Goal: Task Accomplishment & Management: Use online tool/utility

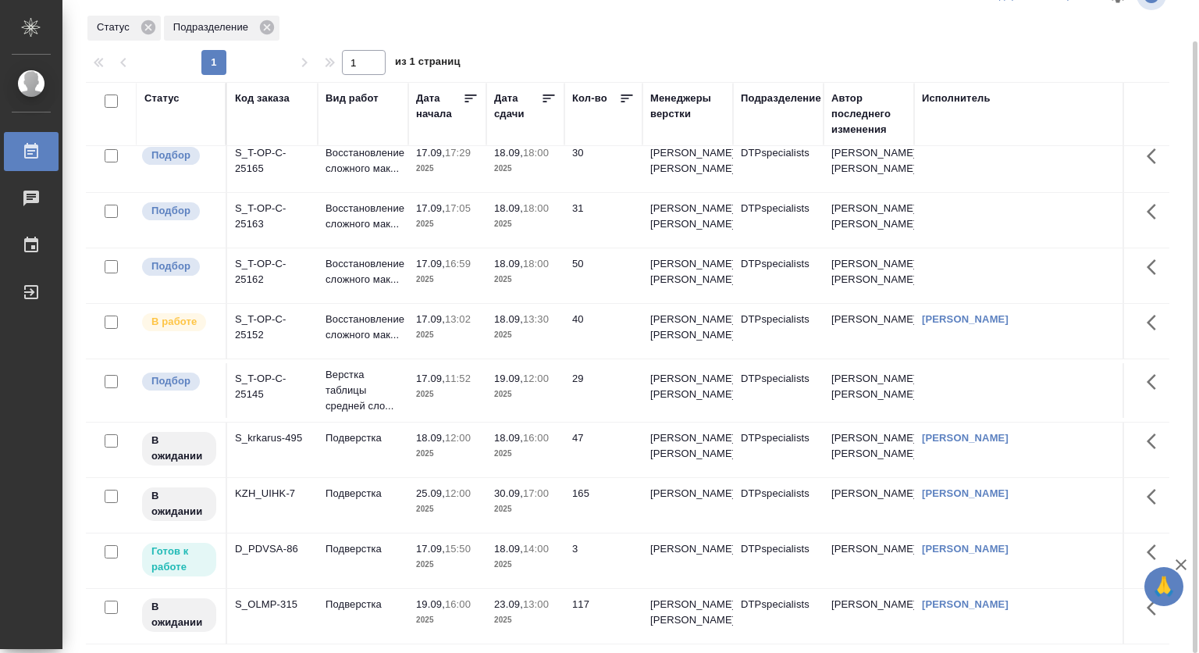
scroll to position [74, 0]
click at [456, 543] on p "15:50" at bounding box center [458, 549] width 26 height 12
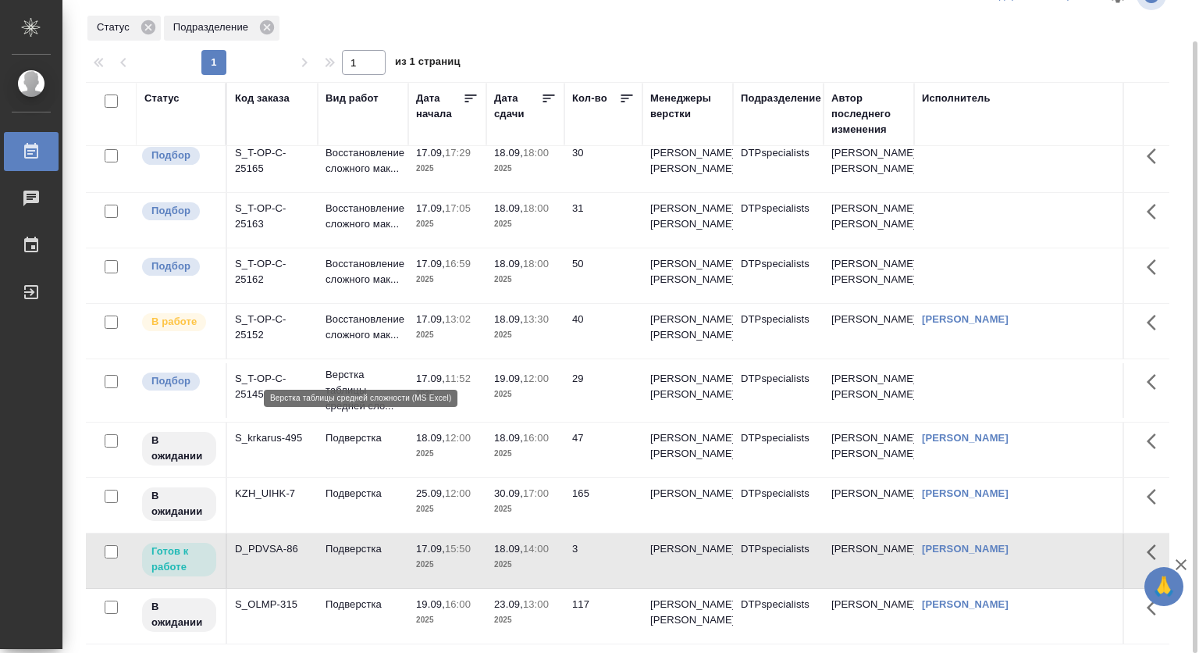
click at [342, 367] on p "Верстка таблицы средней сло..." at bounding box center [363, 390] width 75 height 47
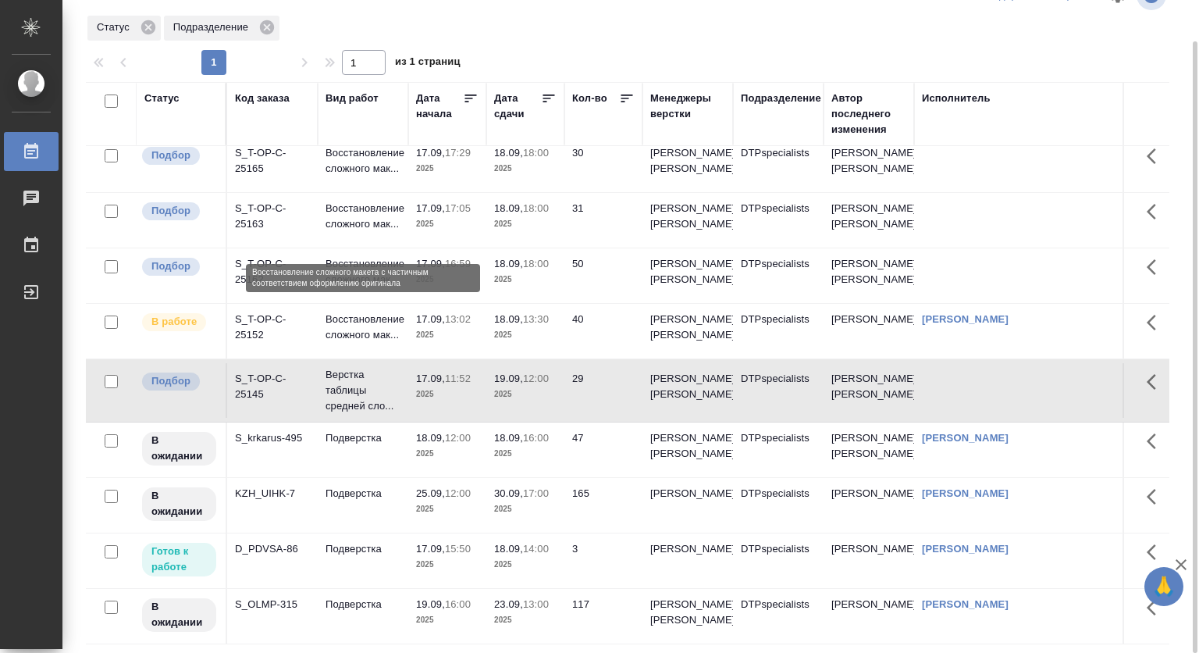
click at [326, 256] on p "Восстановление сложного мак..." at bounding box center [363, 271] width 75 height 31
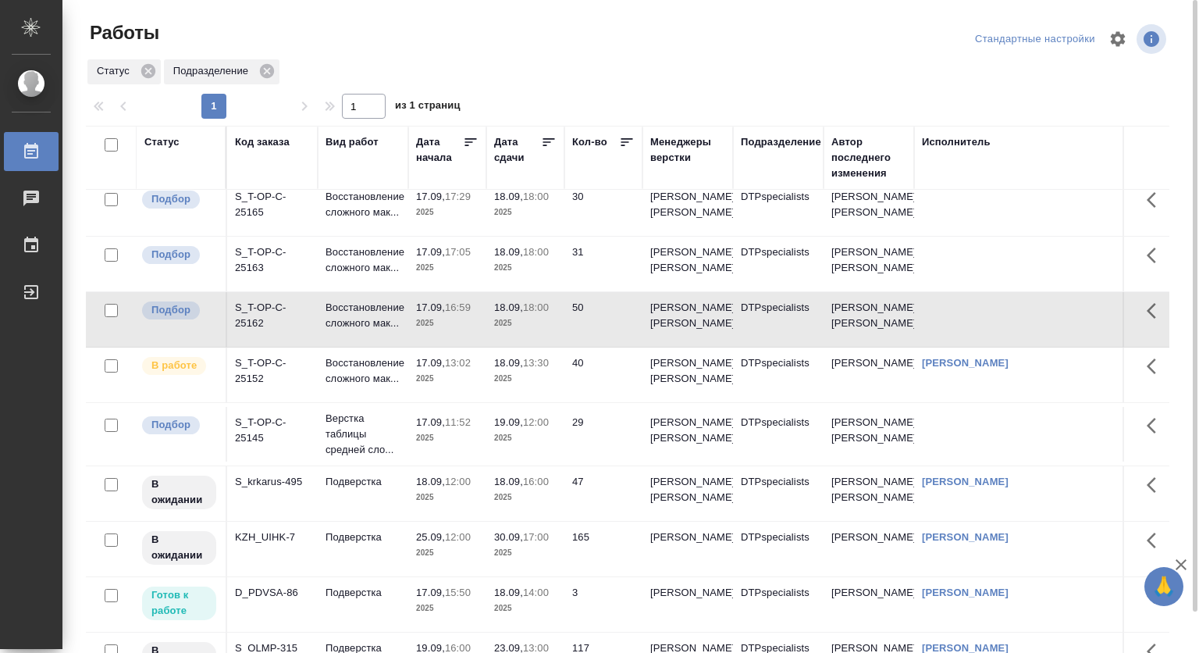
scroll to position [0, 0]
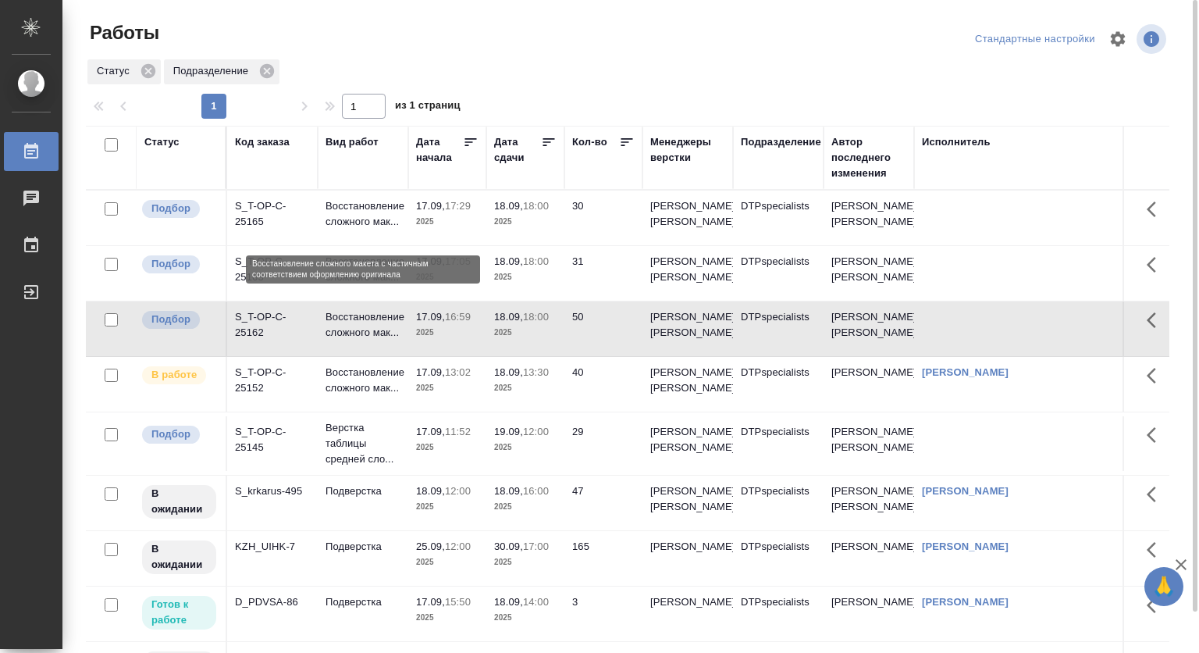
click at [340, 206] on p "Восстановление сложного мак..." at bounding box center [363, 213] width 75 height 31
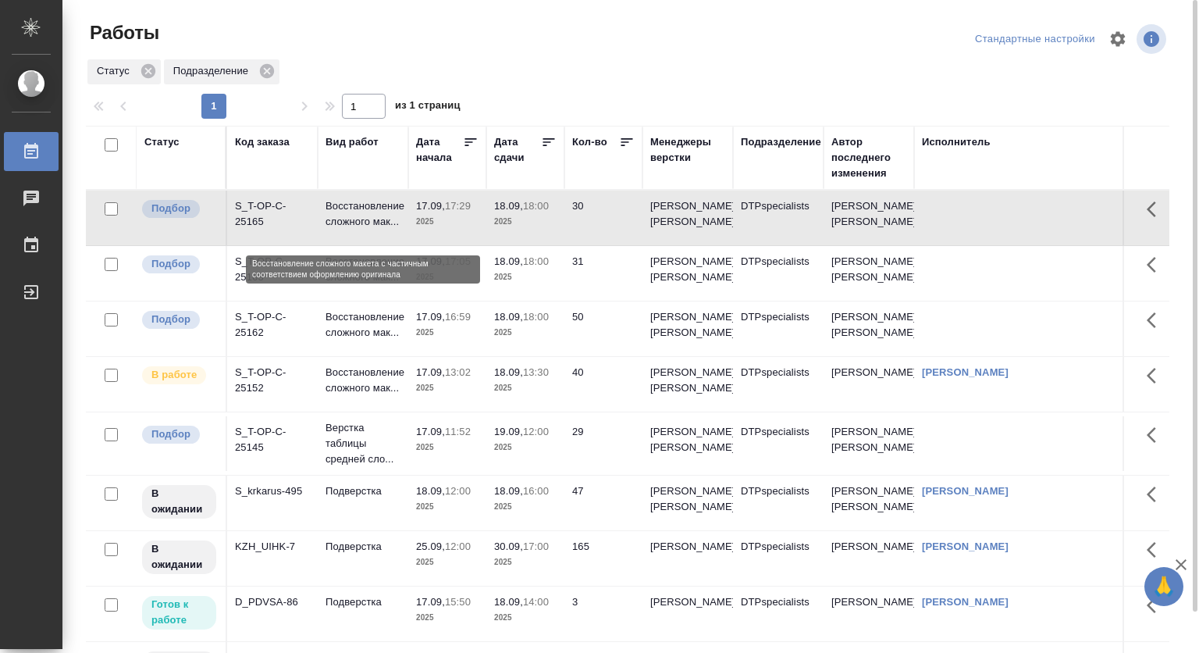
click at [340, 206] on p "Восстановление сложного мак..." at bounding box center [363, 213] width 75 height 31
click at [512, 267] on p "18.09," at bounding box center [508, 261] width 29 height 12
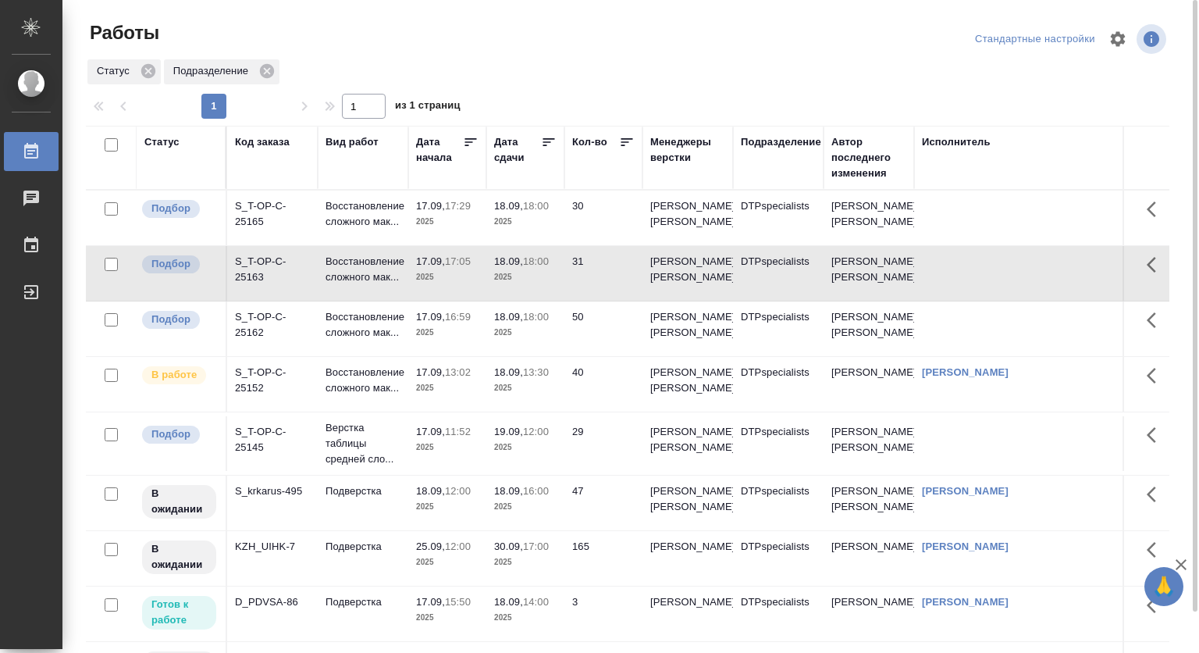
click at [512, 267] on p "18.09," at bounding box center [508, 261] width 29 height 12
click at [484, 339] on td "17.09, 16:59 2025" at bounding box center [447, 328] width 78 height 55
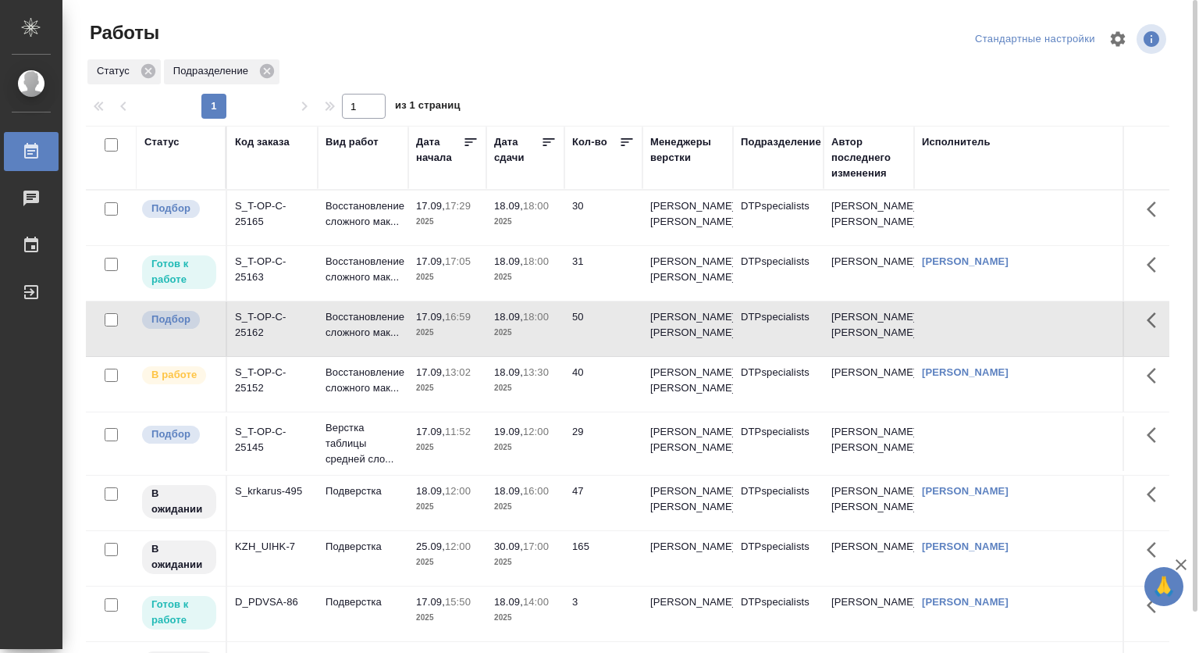
click at [508, 322] on p "18.09," at bounding box center [508, 317] width 29 height 12
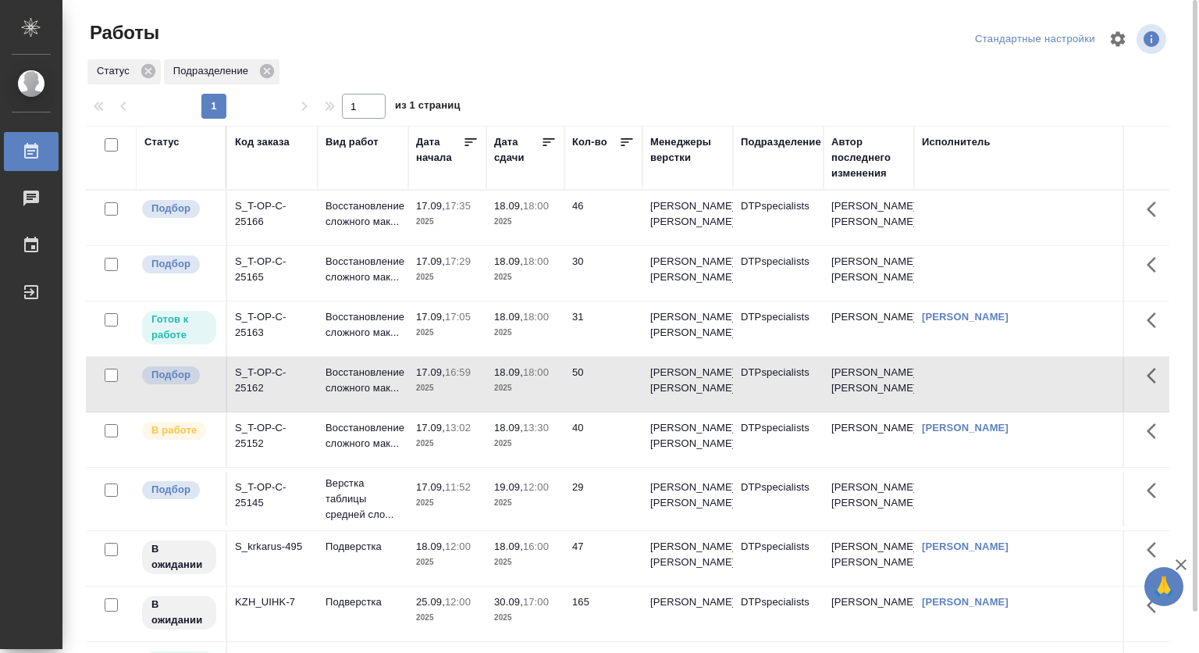
click at [487, 209] on td "18.09, 18:00 2025" at bounding box center [525, 218] width 78 height 55
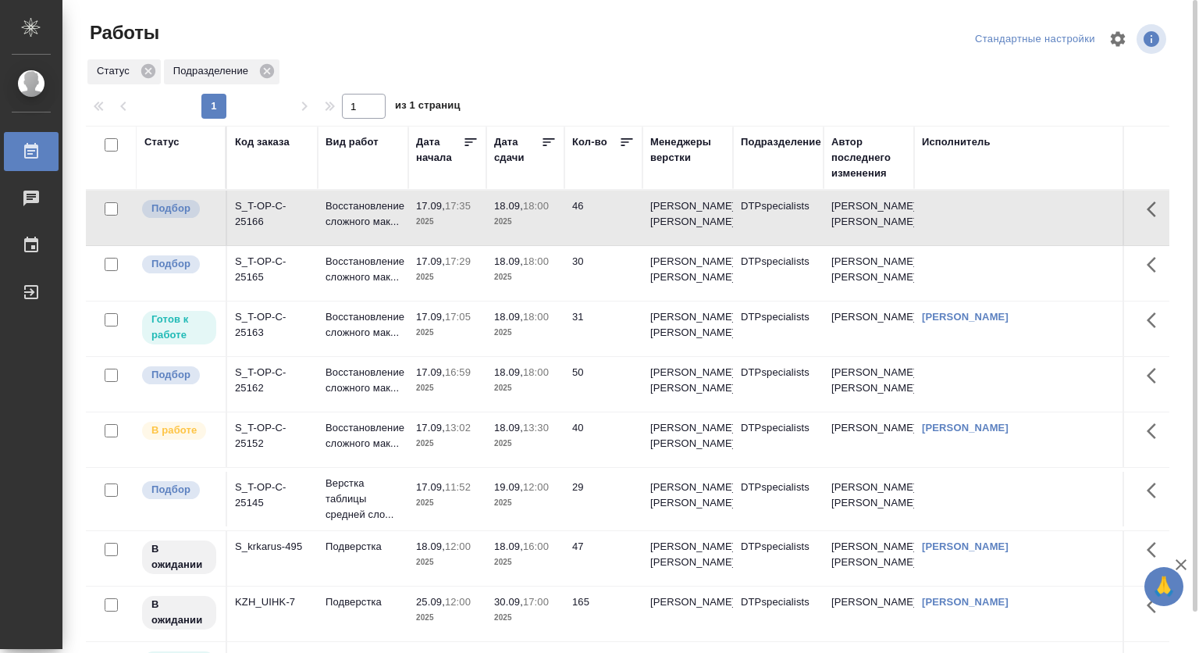
click at [513, 212] on p "18.09," at bounding box center [508, 206] width 29 height 12
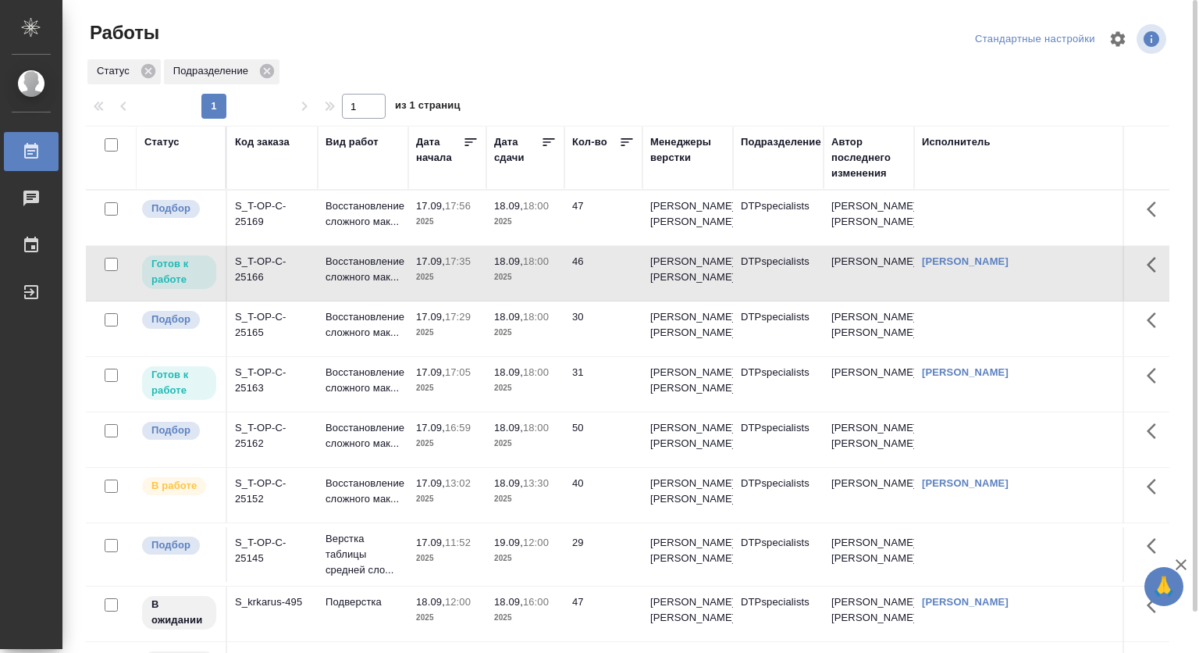
click at [531, 203] on p "18:00" at bounding box center [536, 206] width 26 height 12
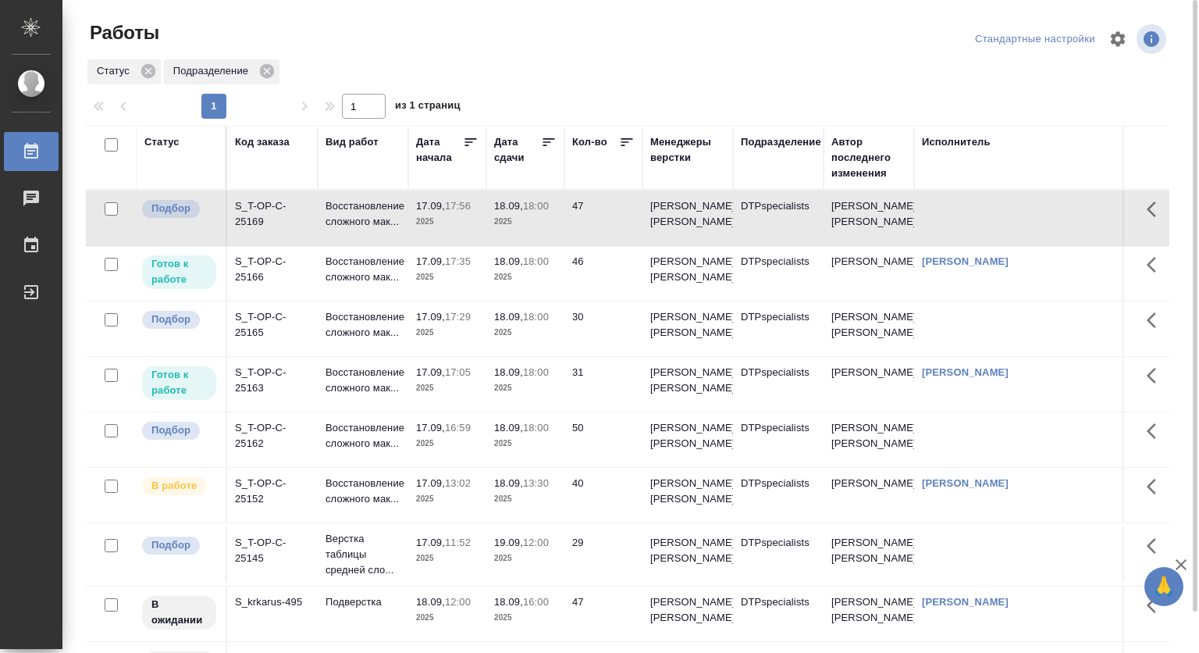
click at [531, 203] on p "18:00" at bounding box center [536, 206] width 26 height 12
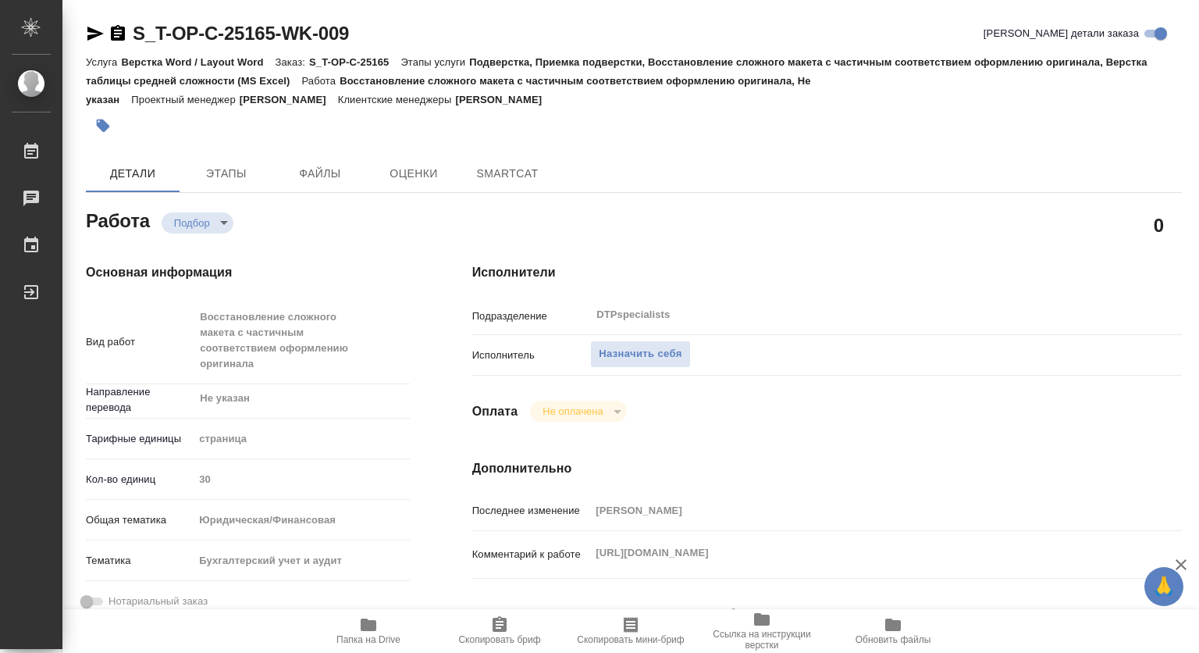
type textarea "x"
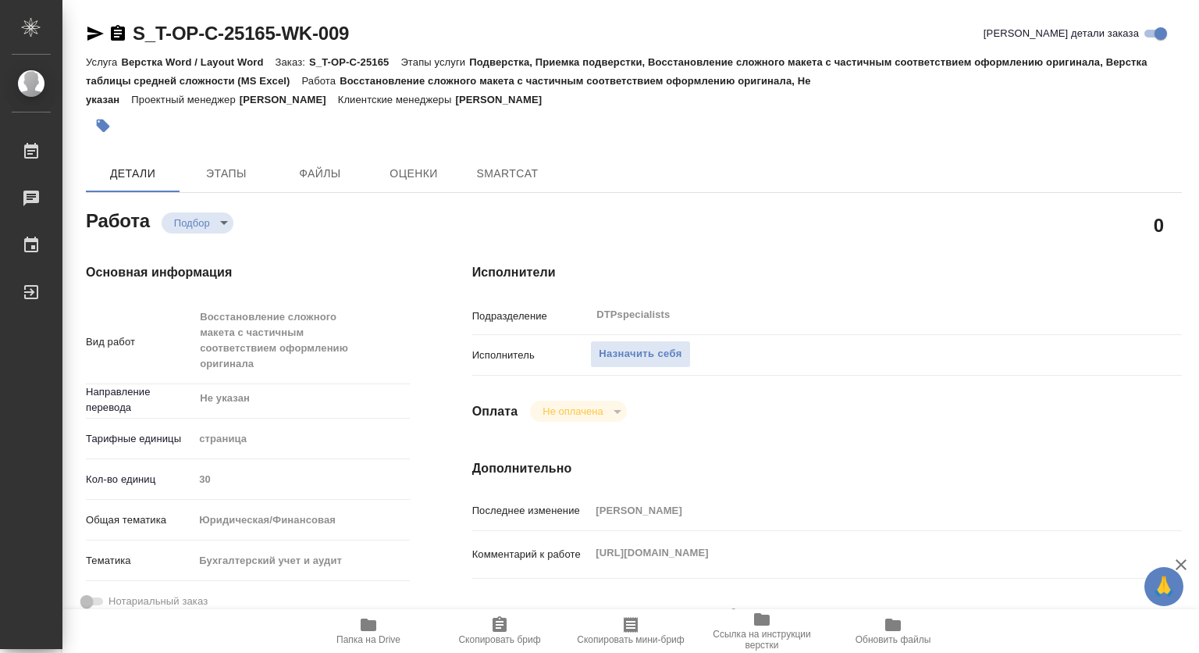
type textarea "x"
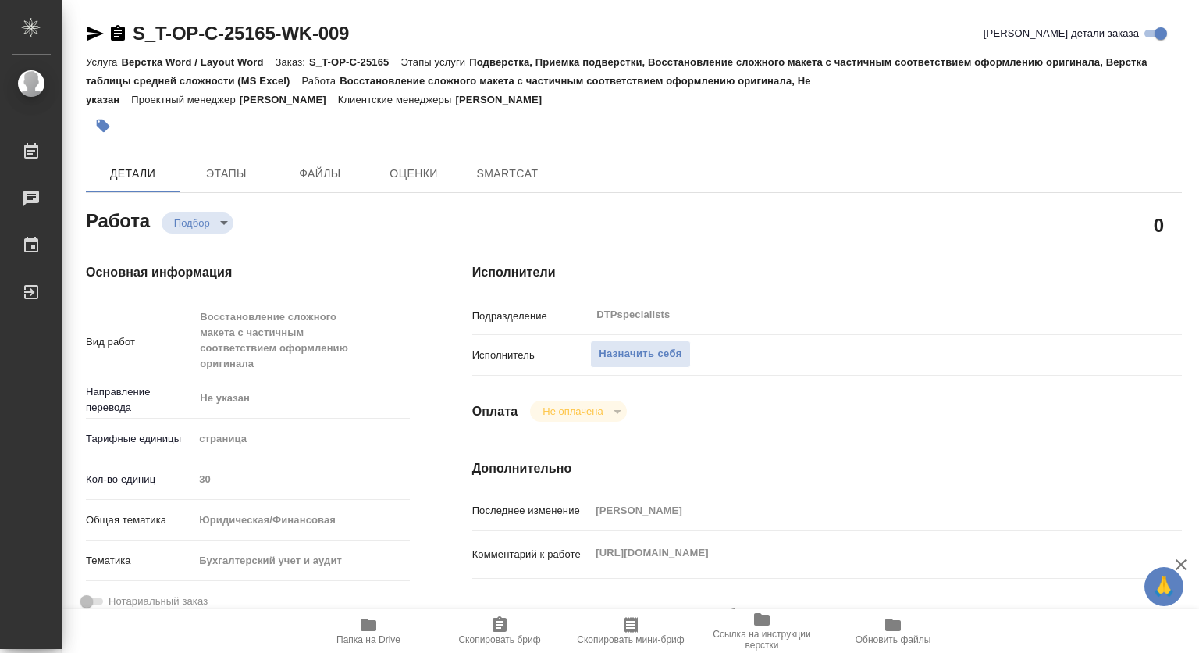
type textarea "x"
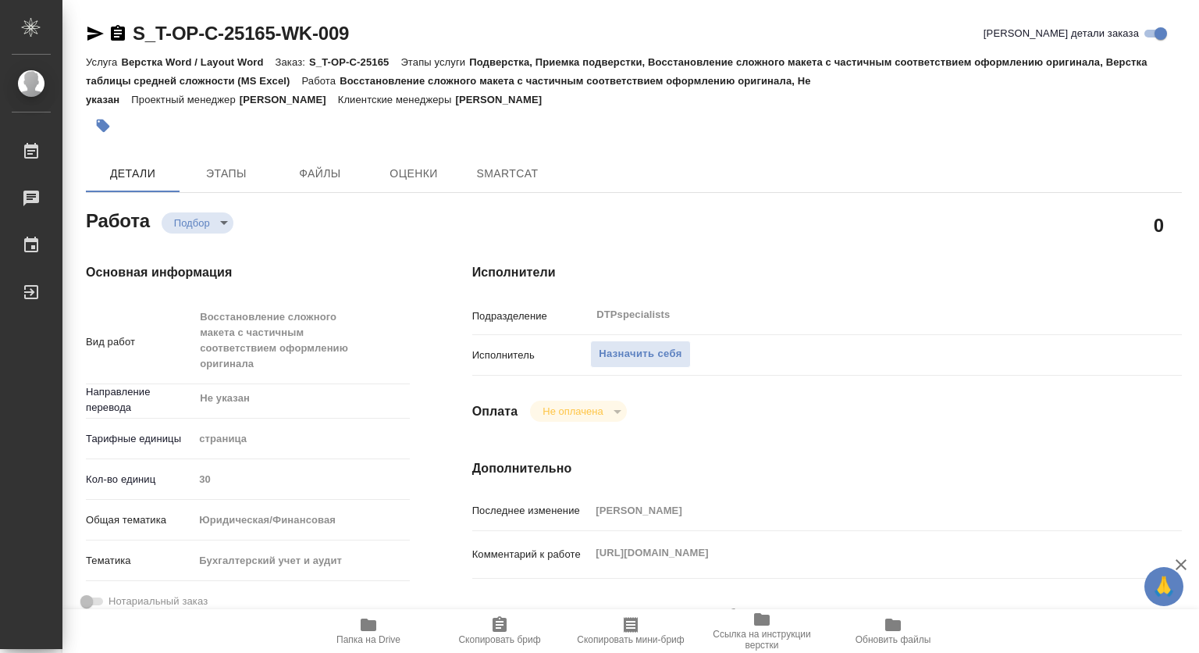
type textarea "x"
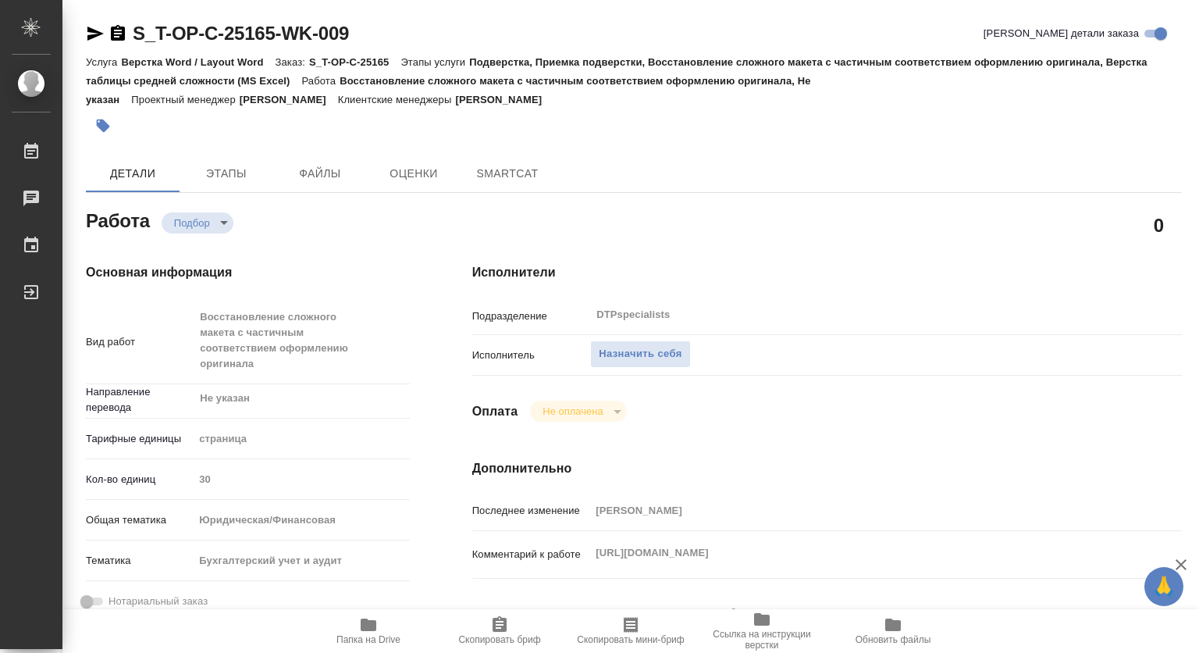
scroll to position [312, 0]
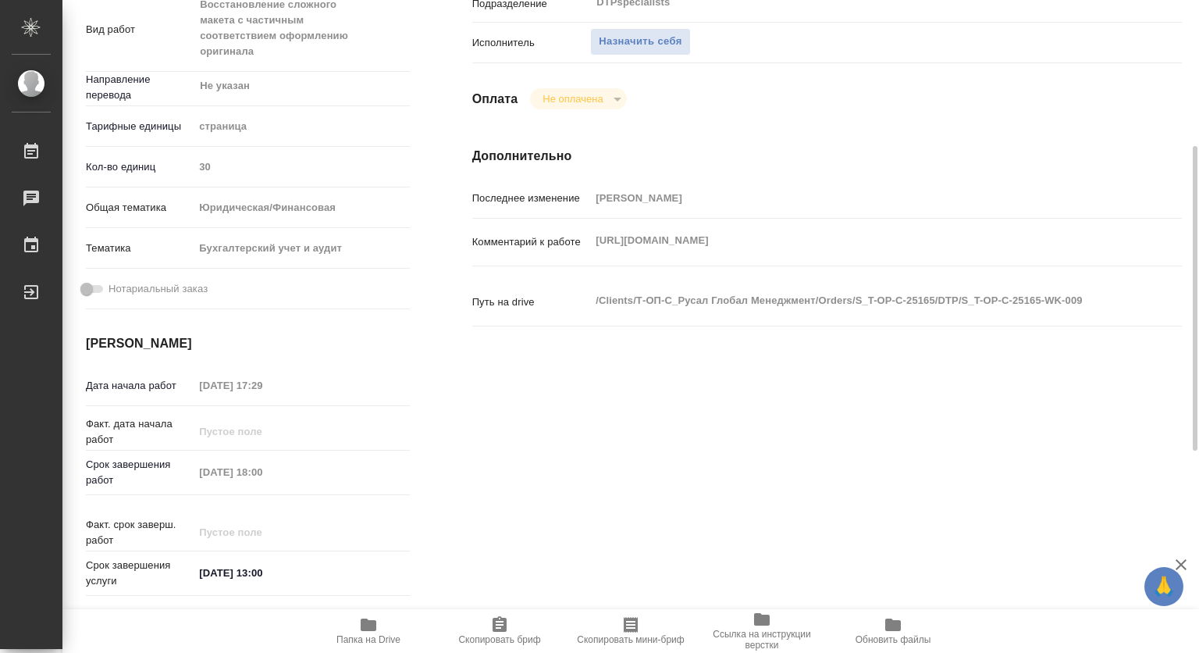
type textarea "x"
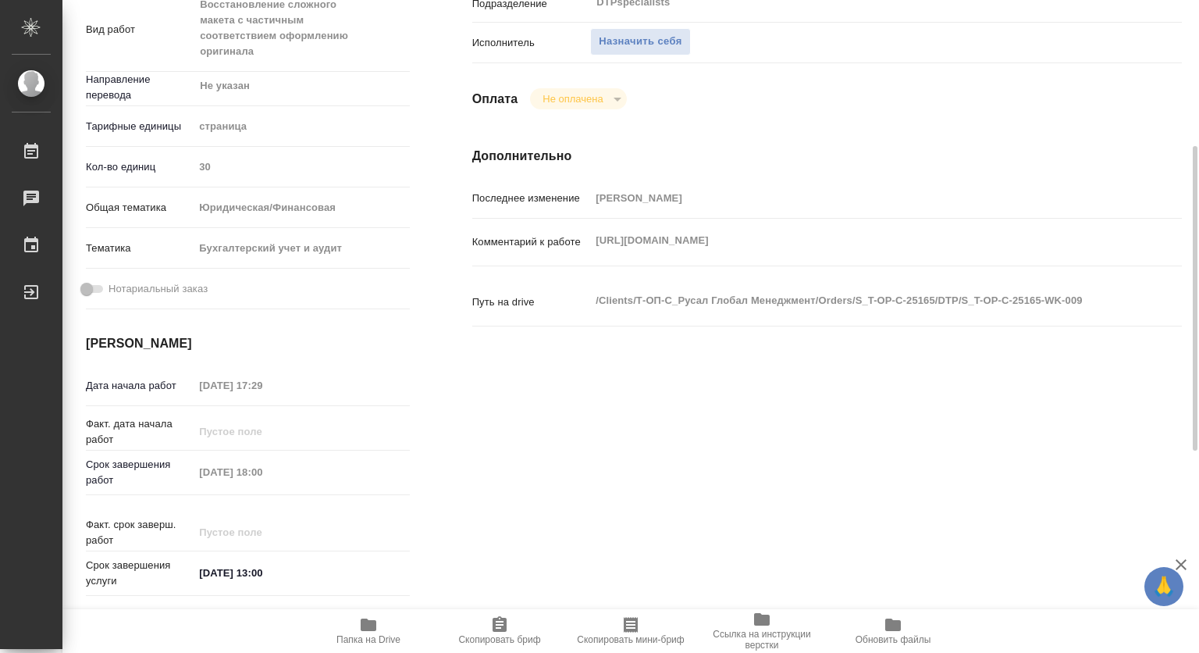
click at [363, 624] on icon "button" at bounding box center [369, 624] width 16 height 12
type textarea "x"
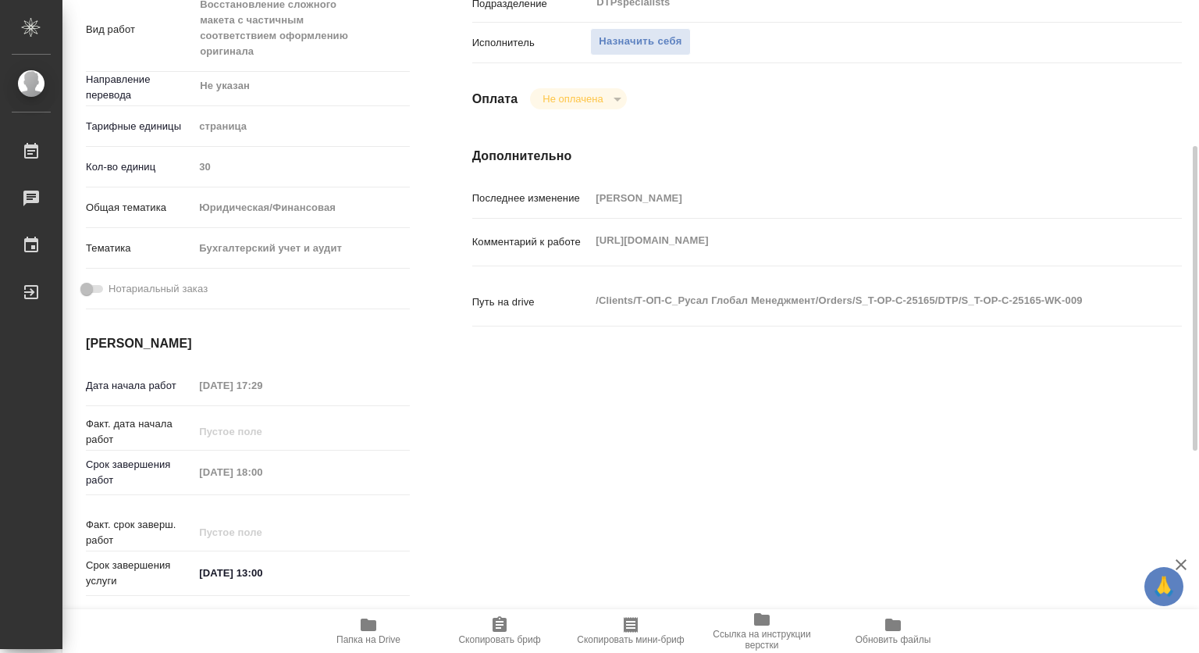
type textarea "x"
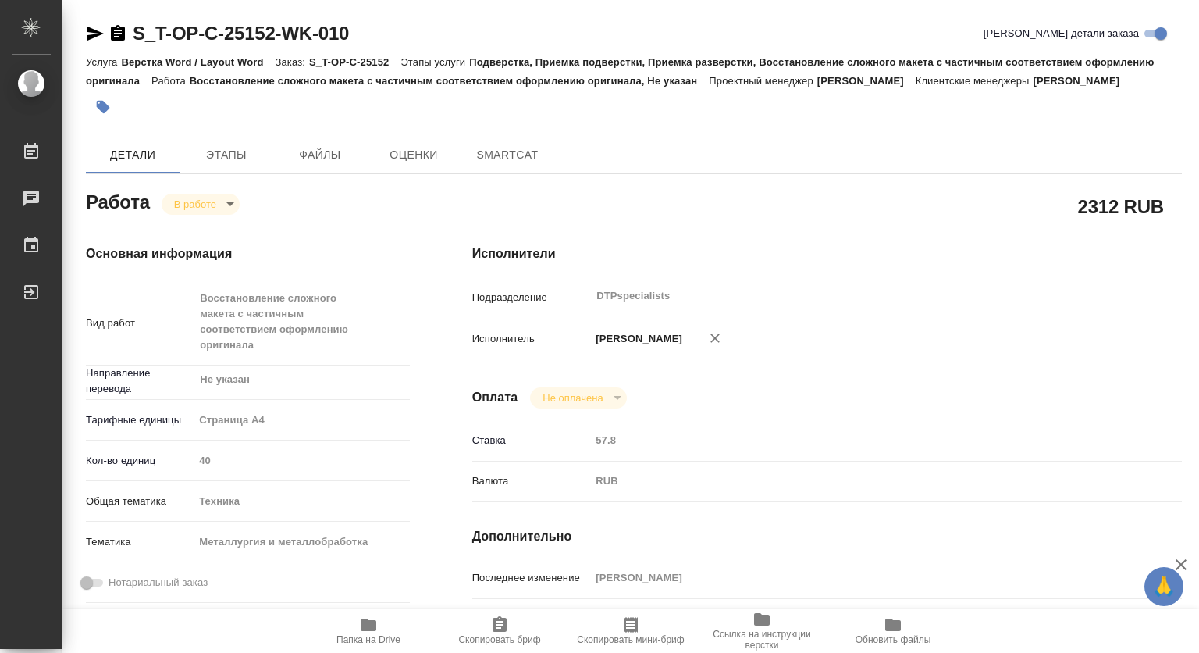
type textarea "x"
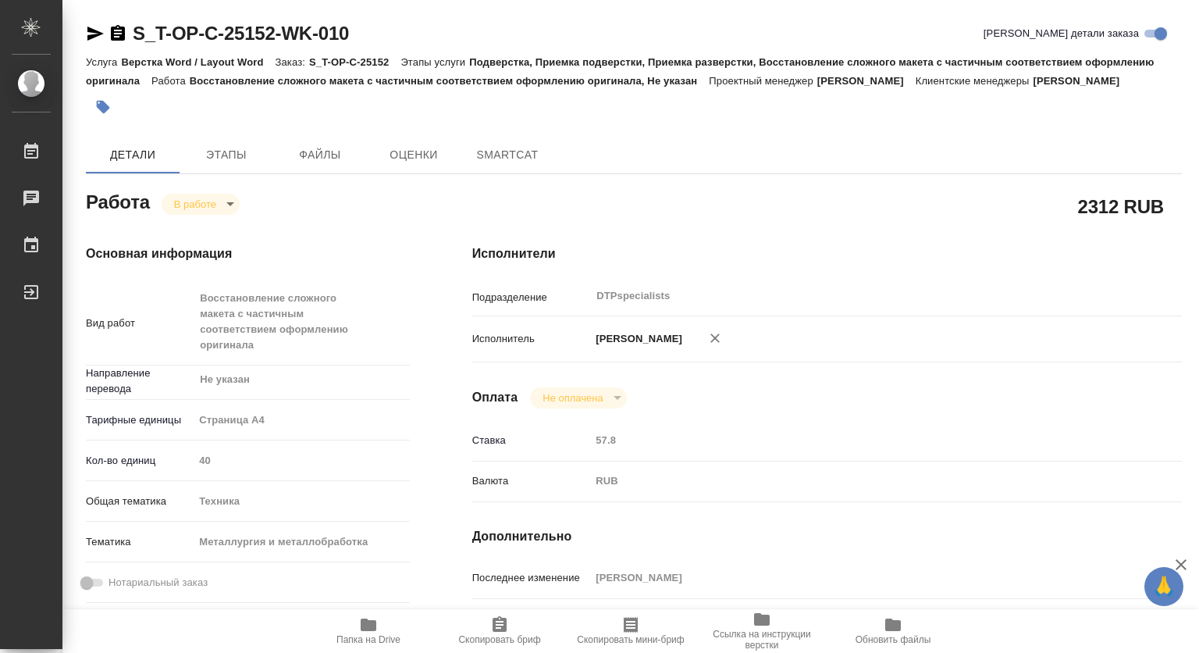
type textarea "x"
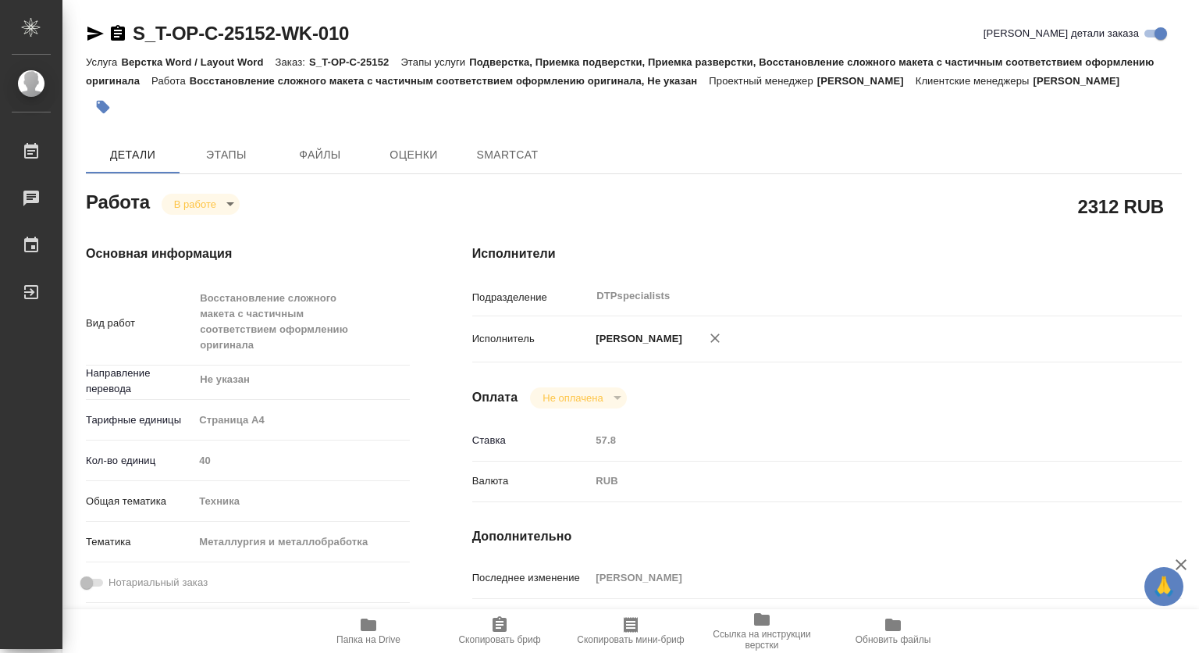
type textarea "x"
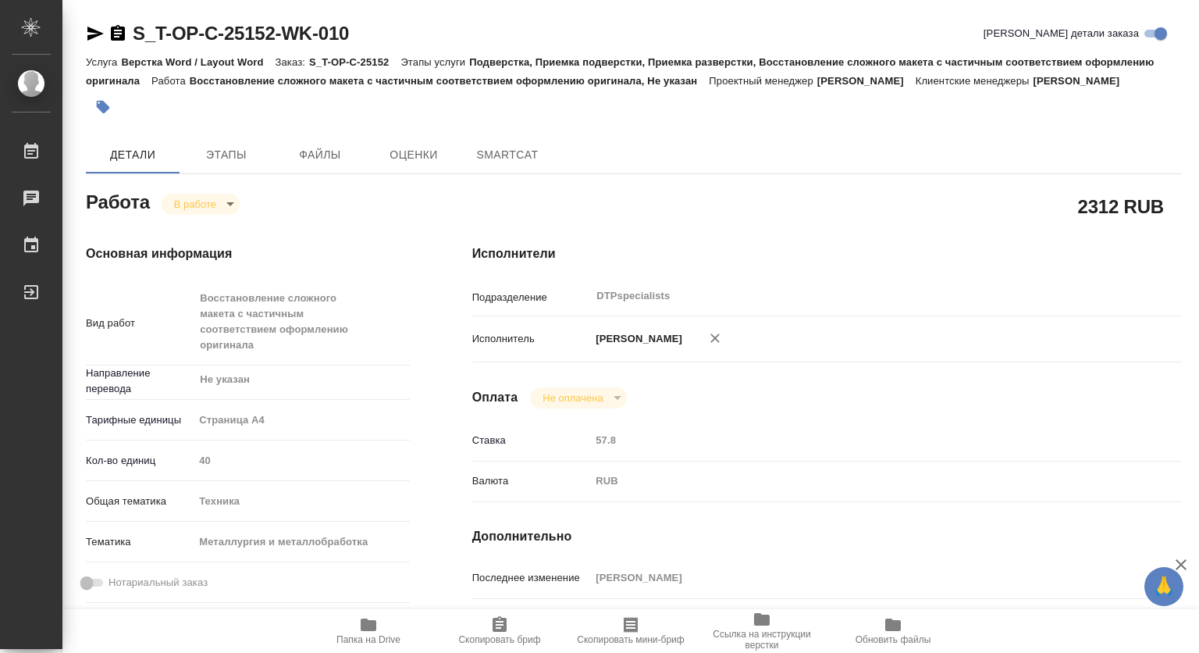
type textarea "x"
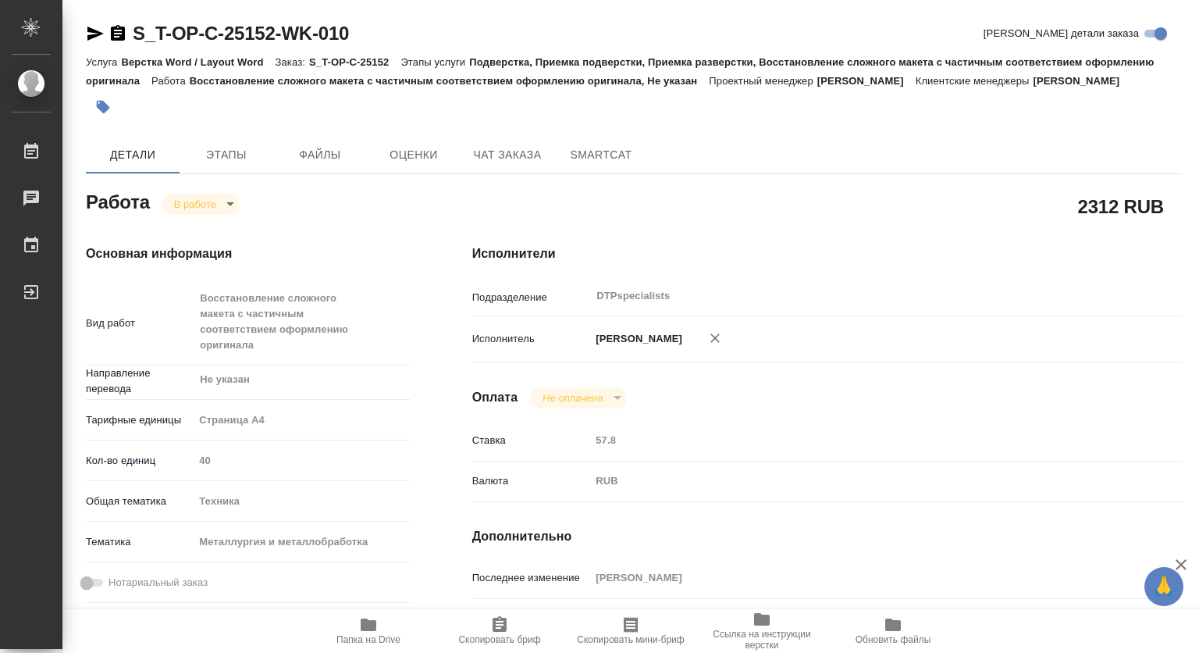
type textarea "x"
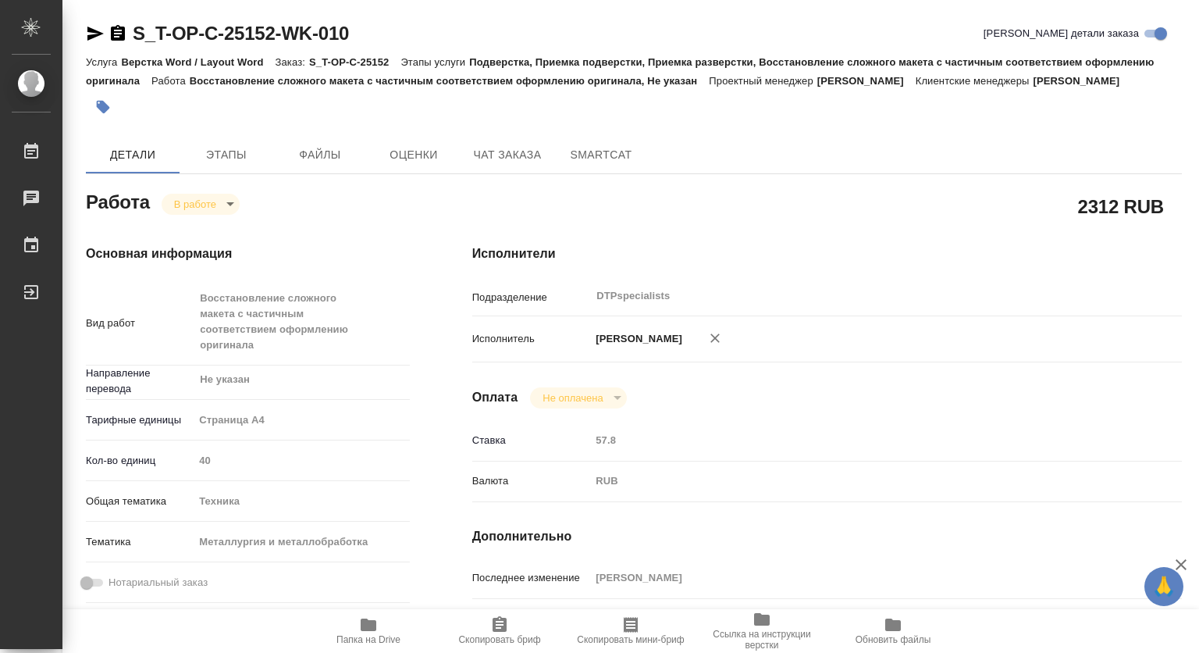
type textarea "x"
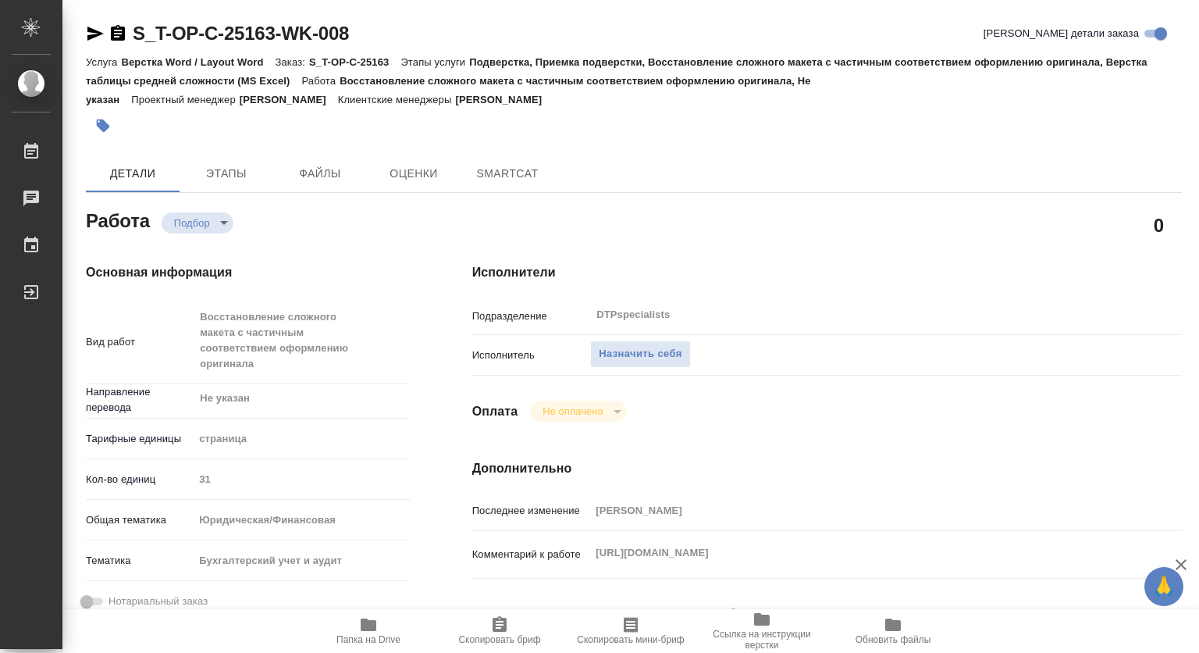
type textarea "x"
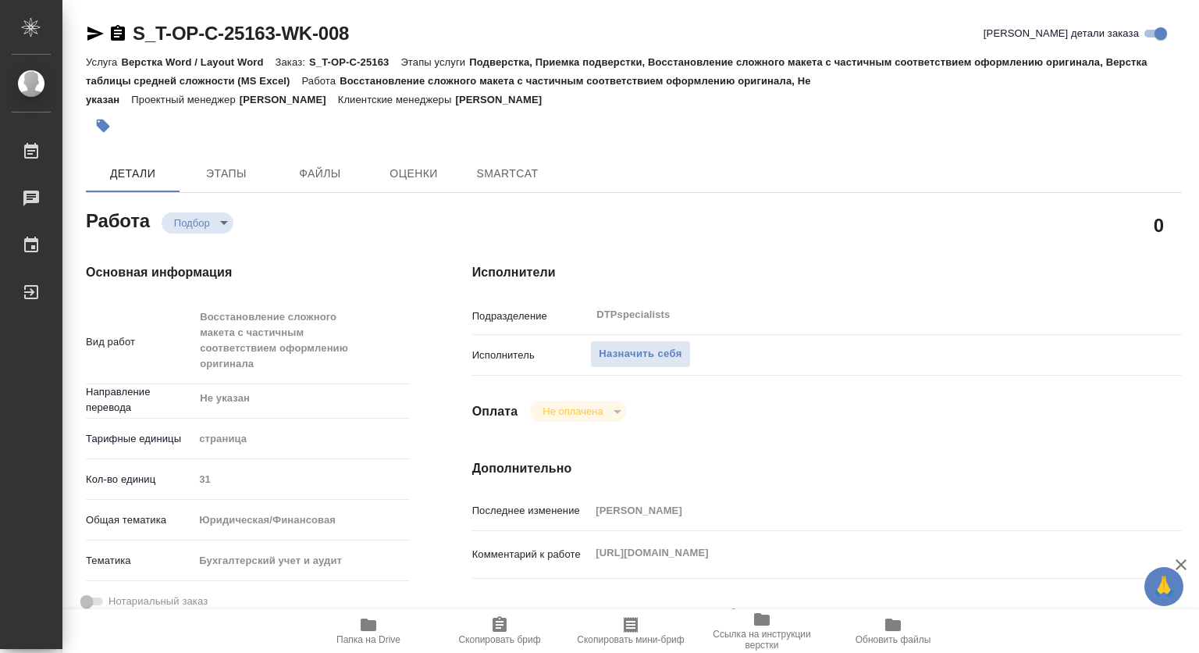
type textarea "x"
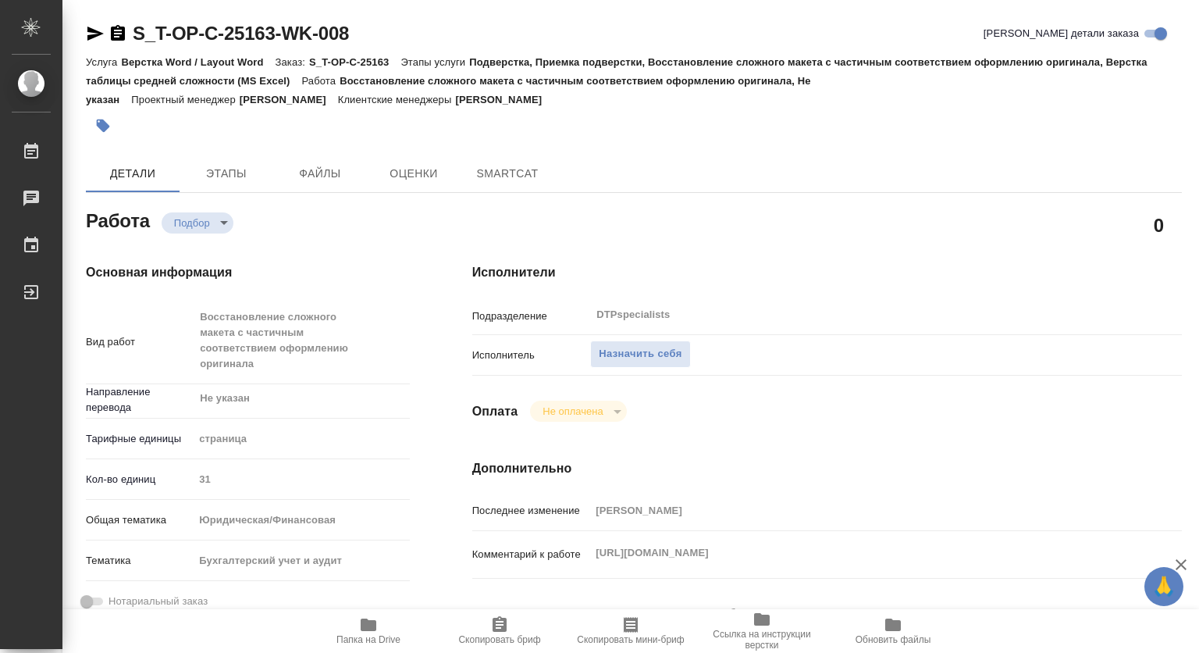
type textarea "x"
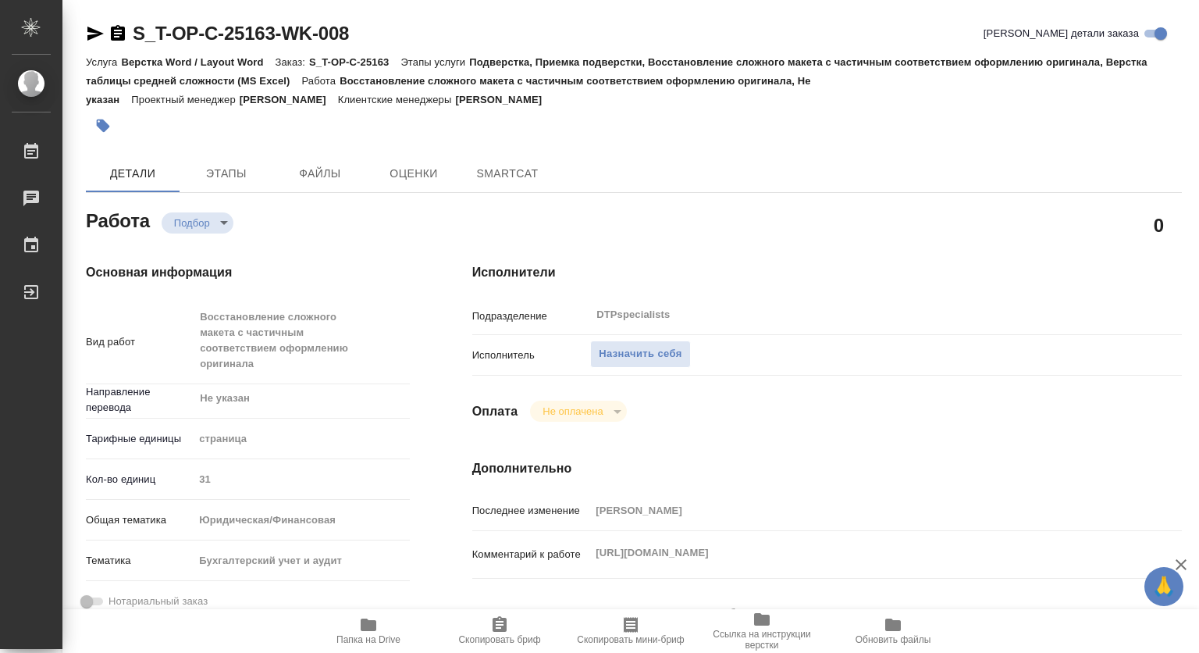
type textarea "x"
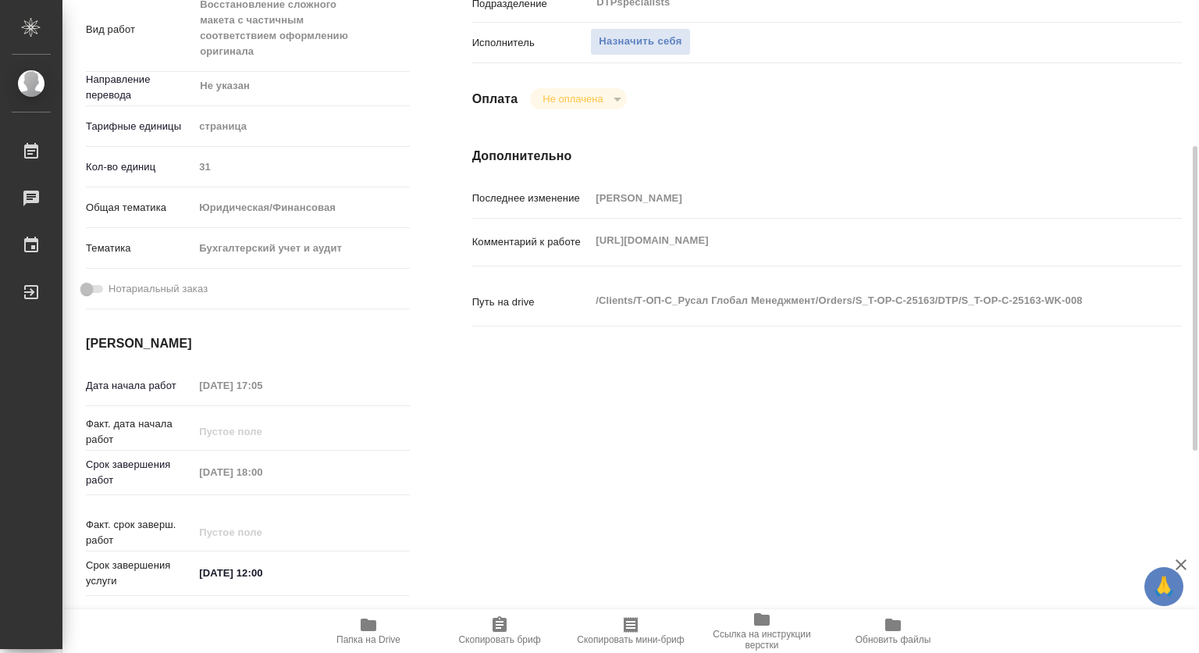
type textarea "x"
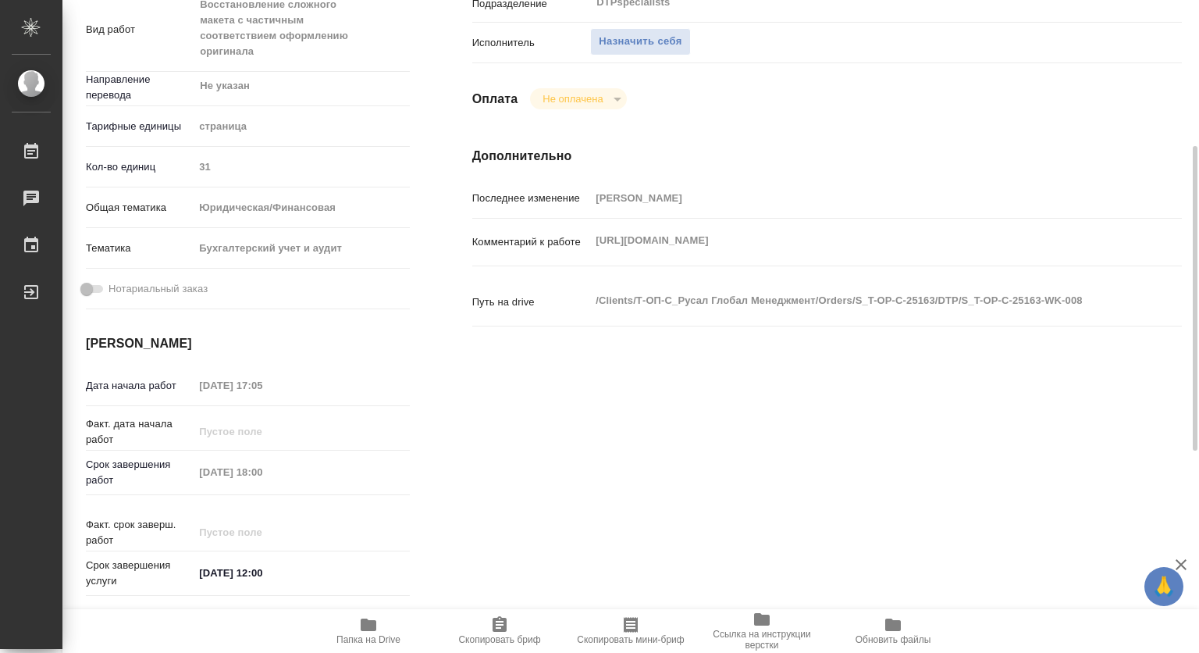
scroll to position [547, 0]
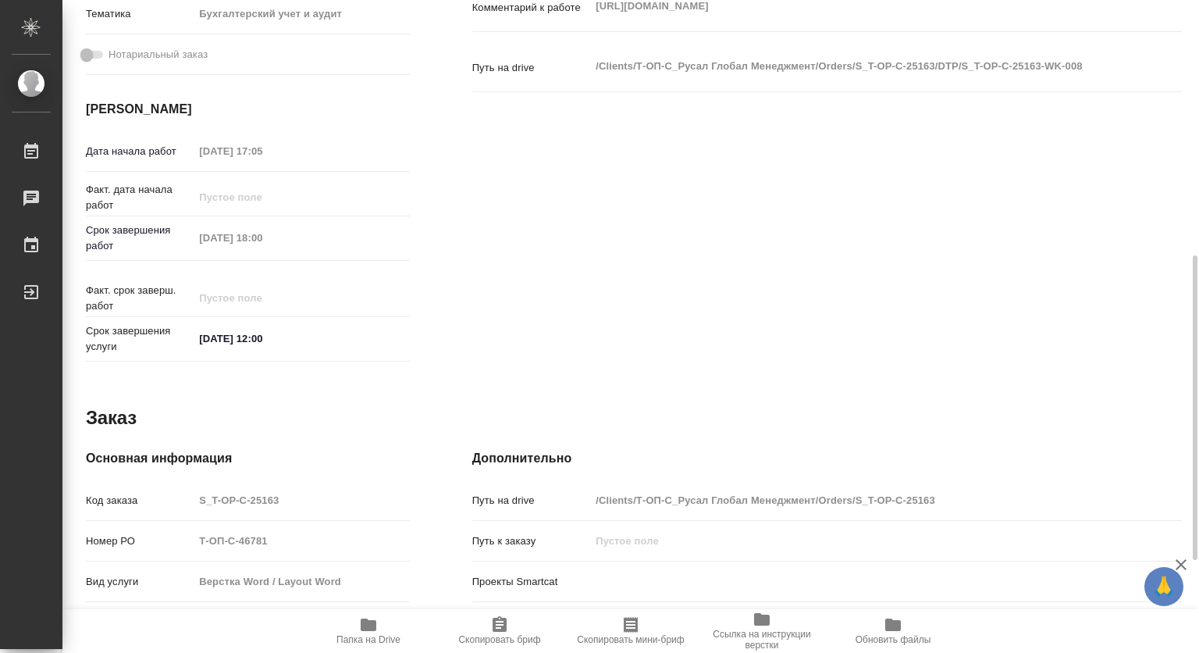
type textarea "x"
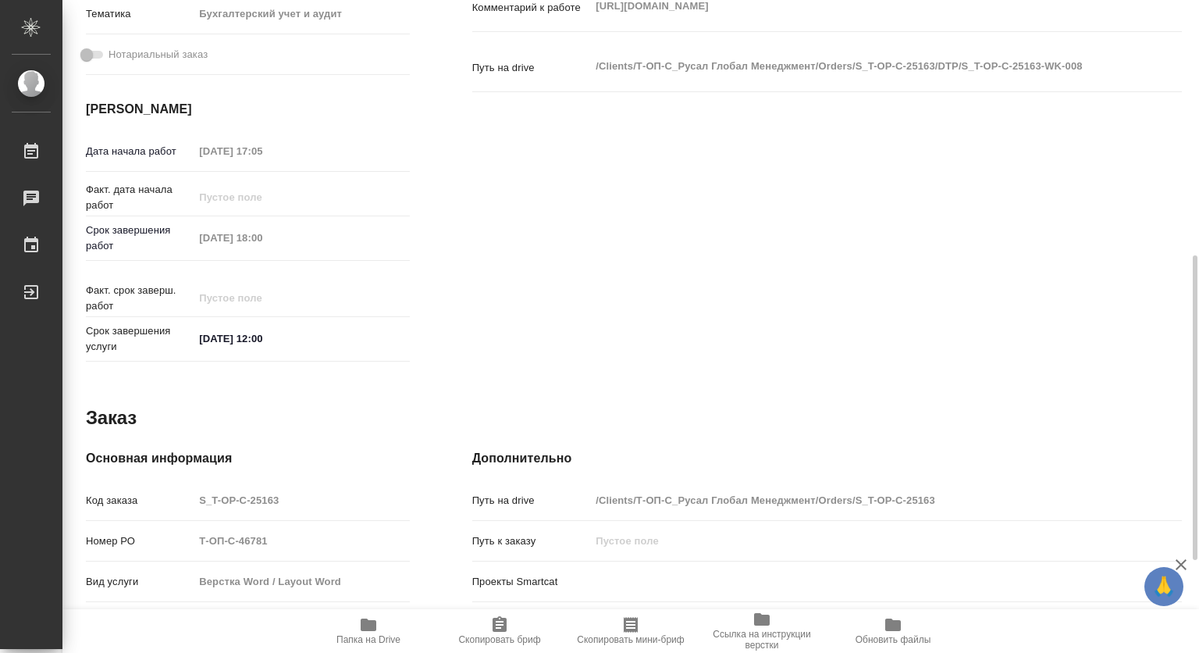
click at [367, 628] on icon "button" at bounding box center [369, 624] width 16 height 12
type textarea "x"
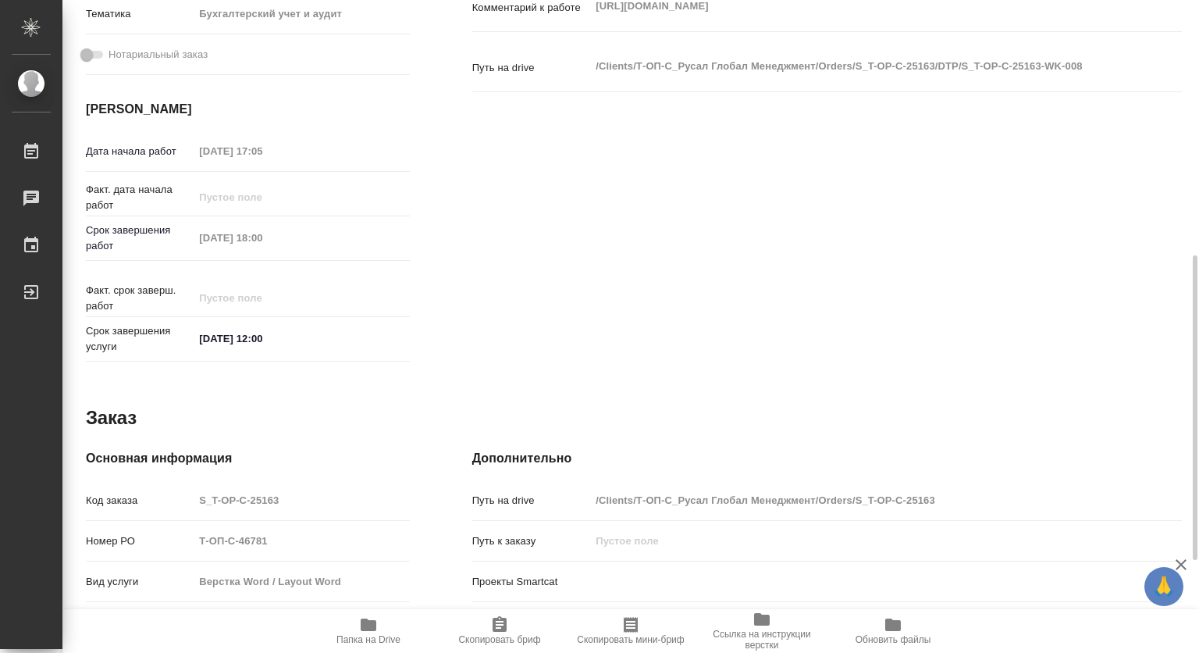
type textarea "x"
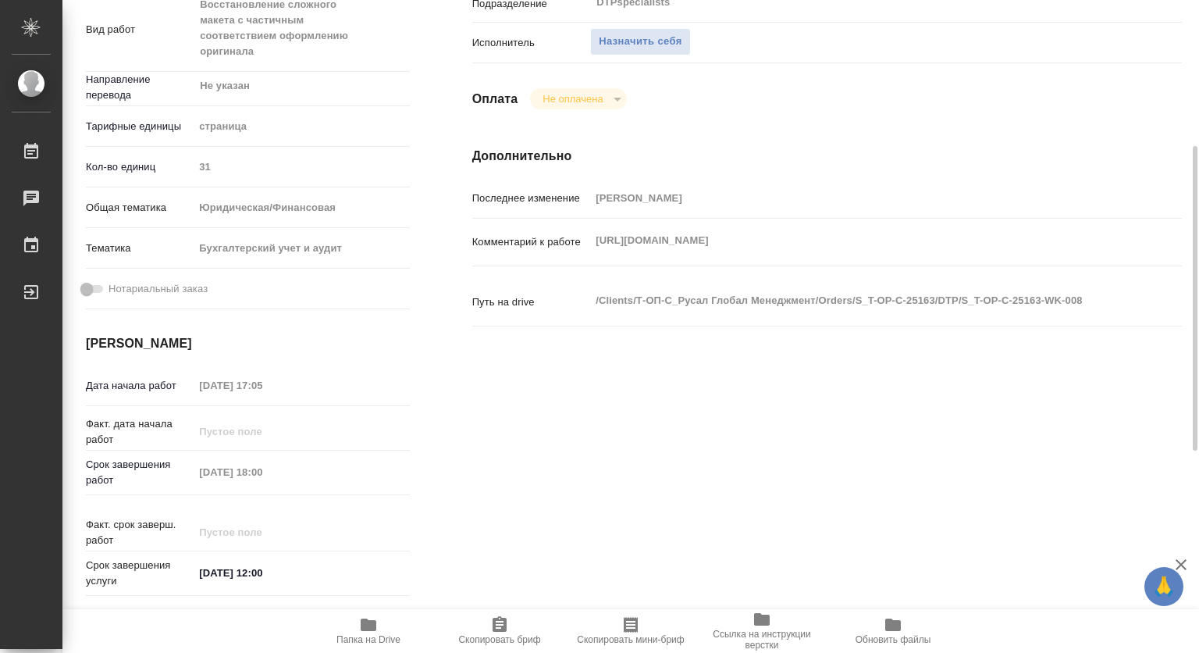
scroll to position [78, 0]
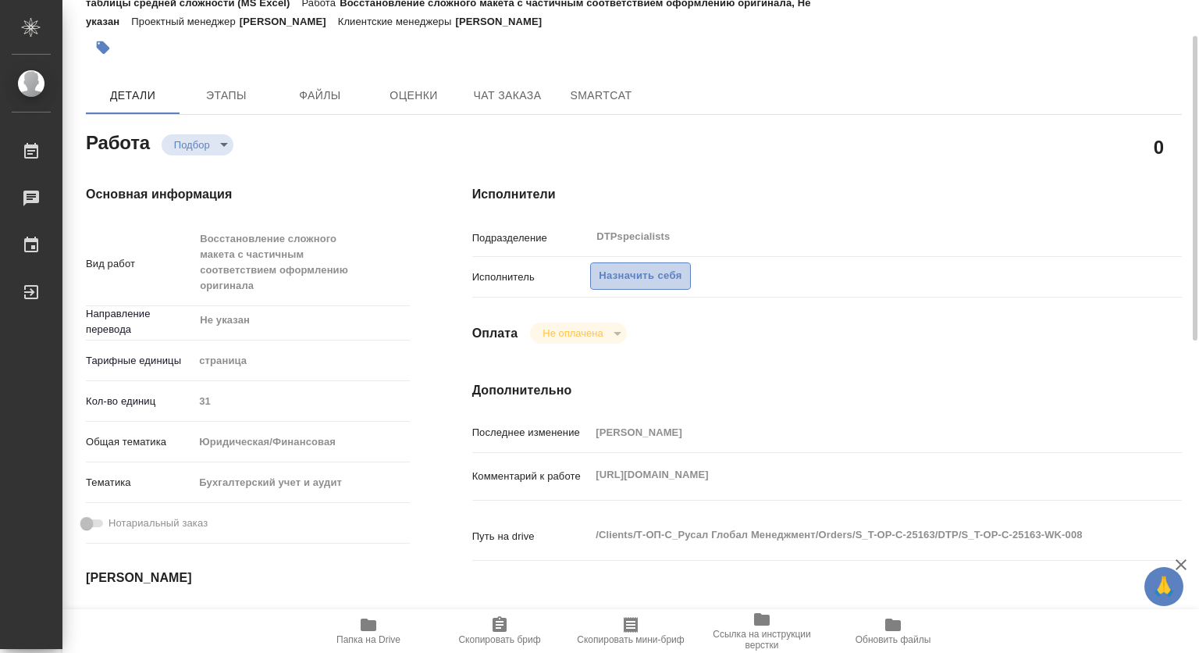
click at [628, 273] on span "Назначить себя" at bounding box center [640, 276] width 83 height 18
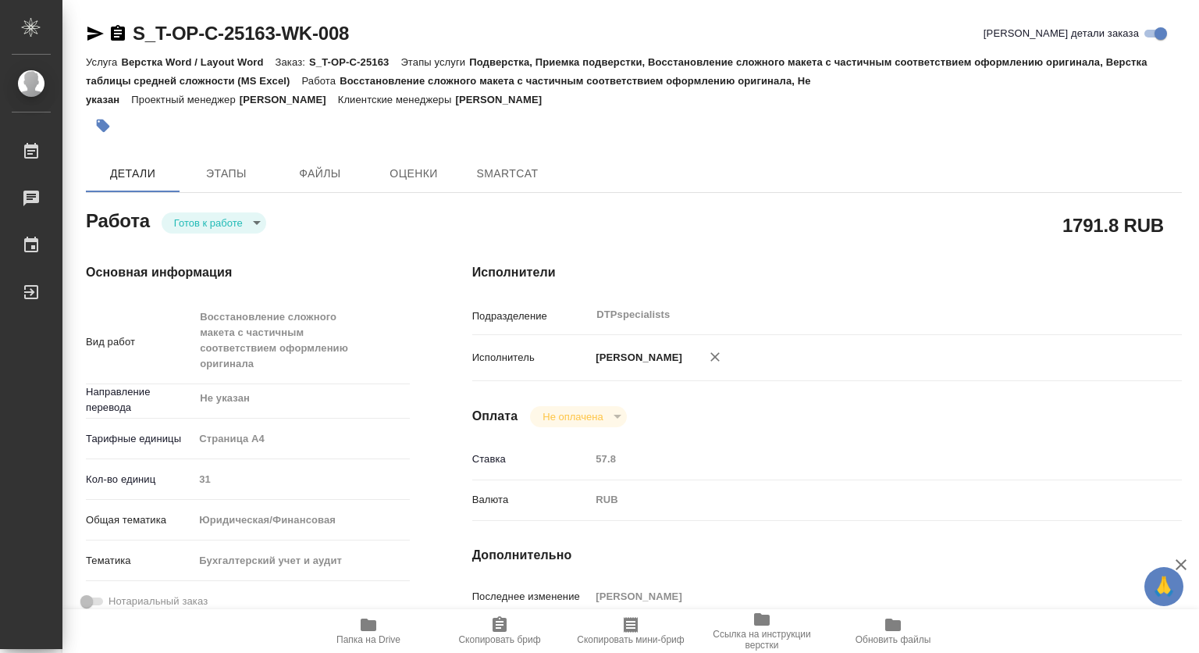
type textarea "x"
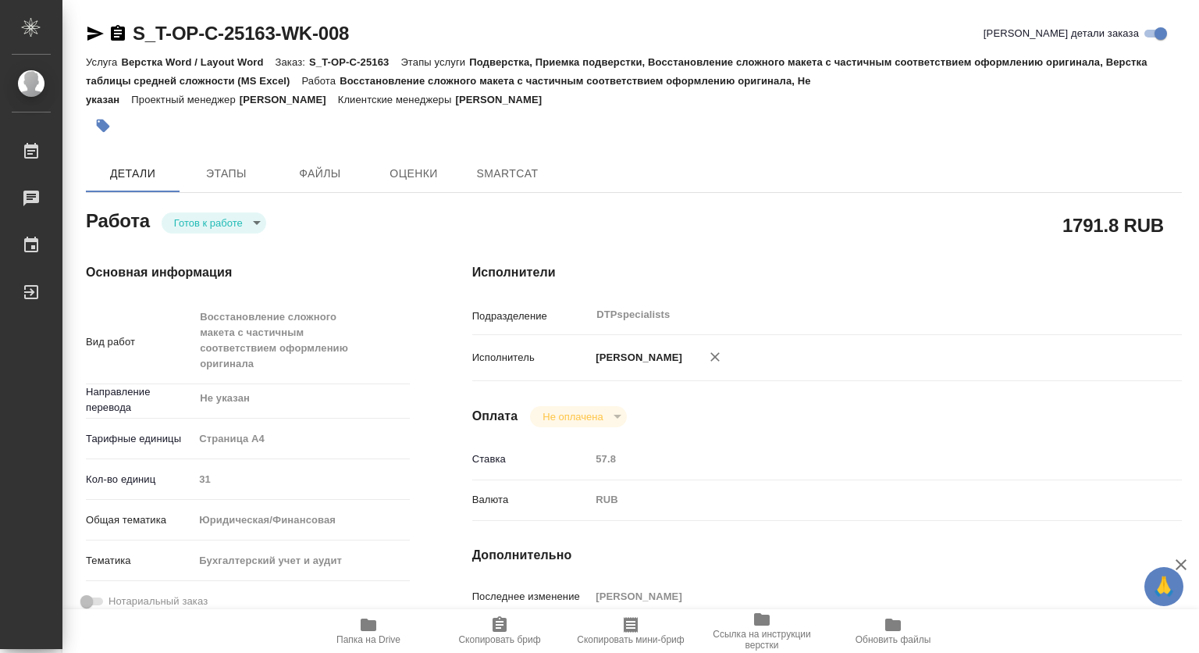
type textarea "x"
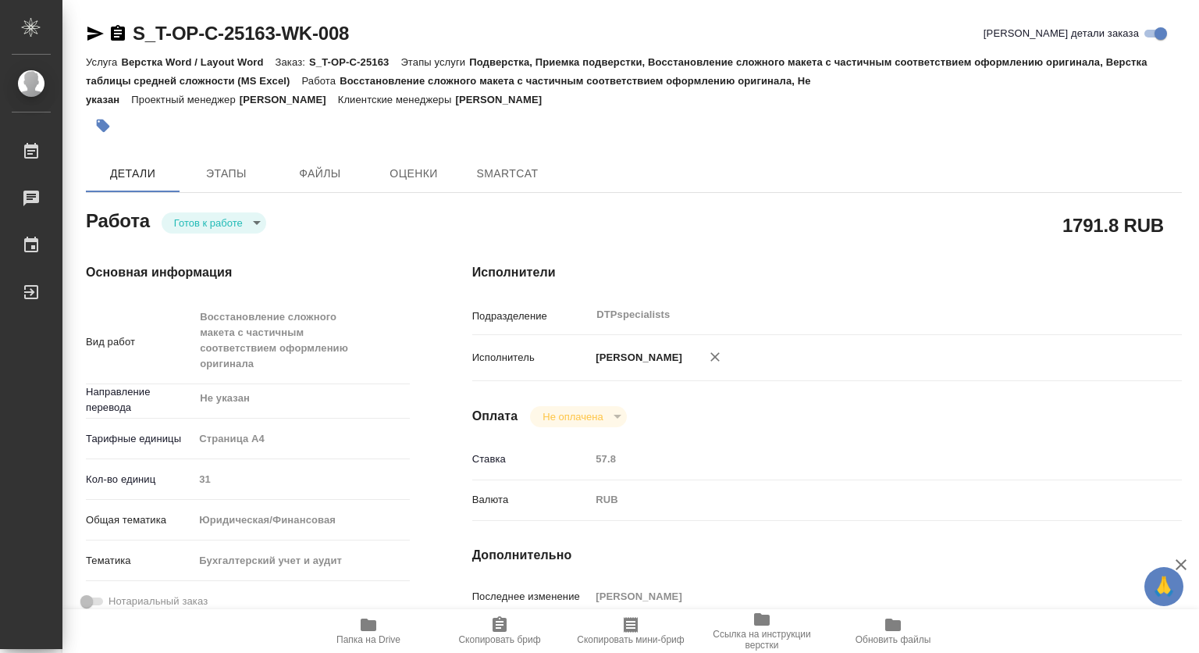
type textarea "x"
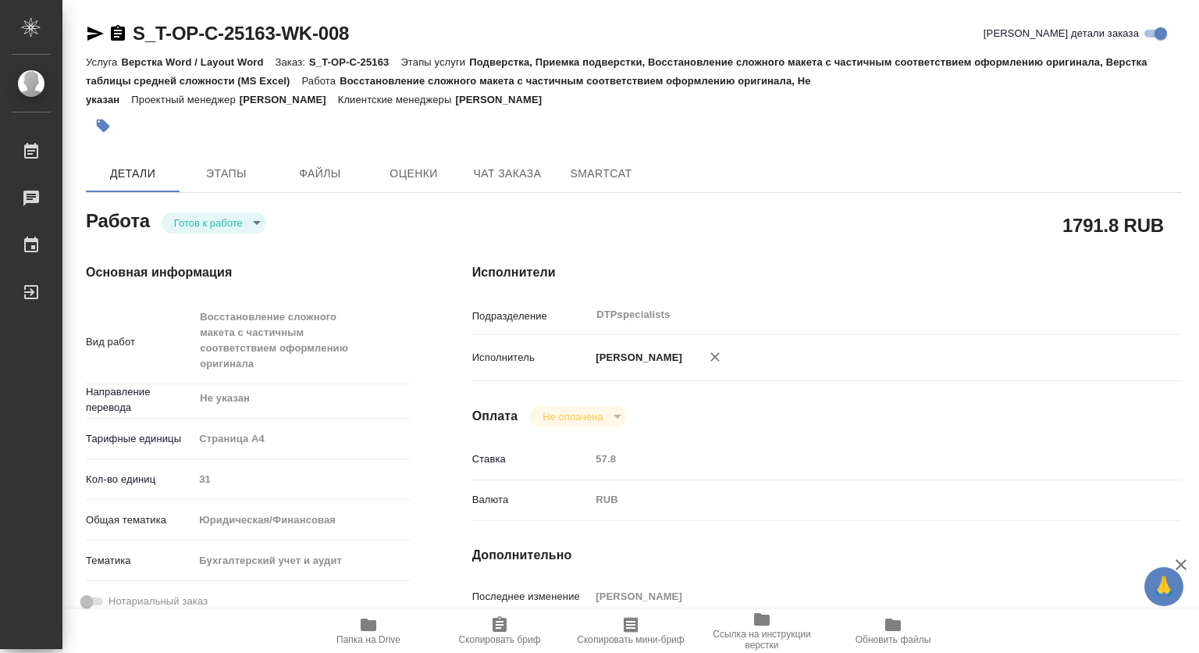
type textarea "x"
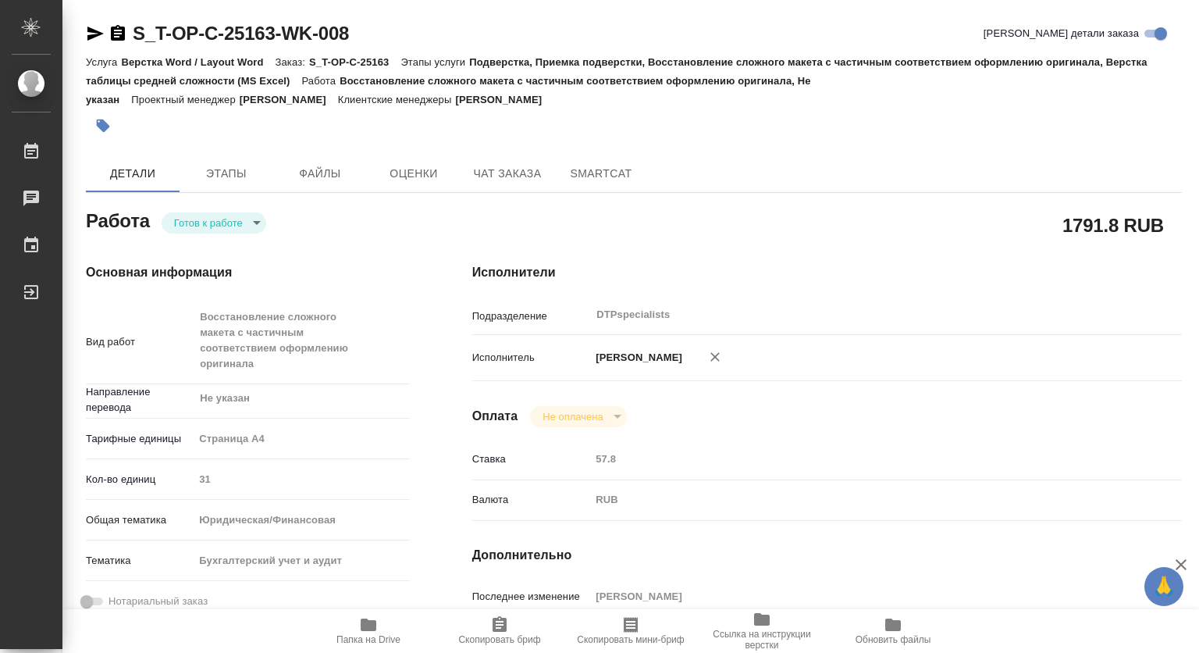
type textarea "x"
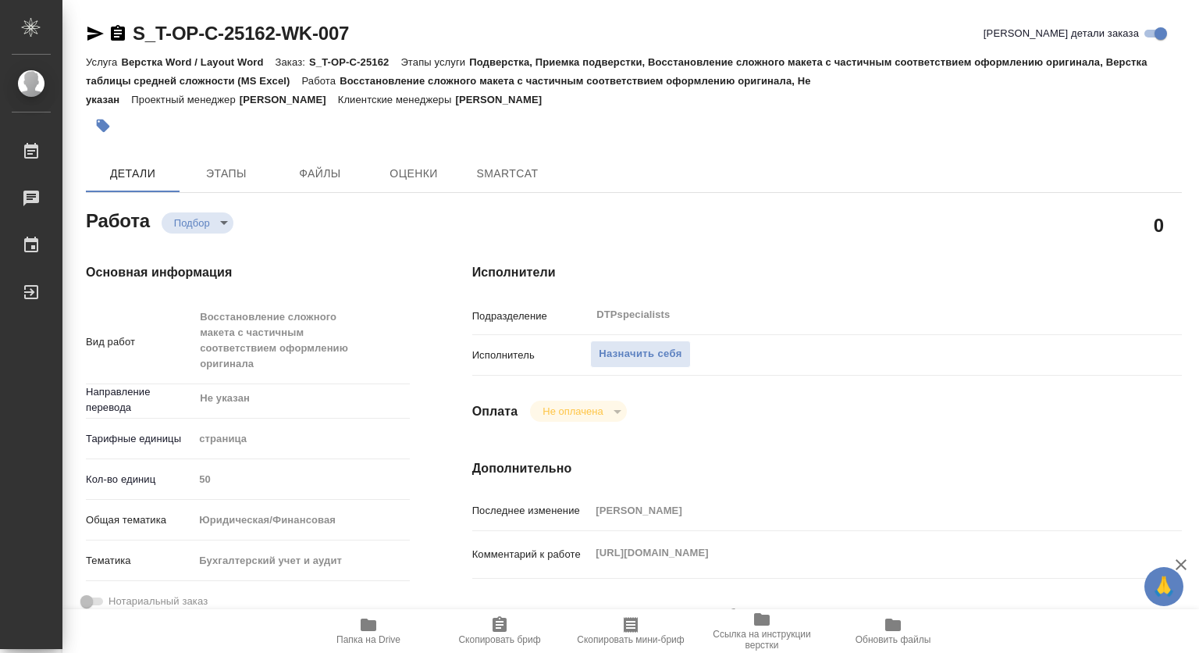
type textarea "x"
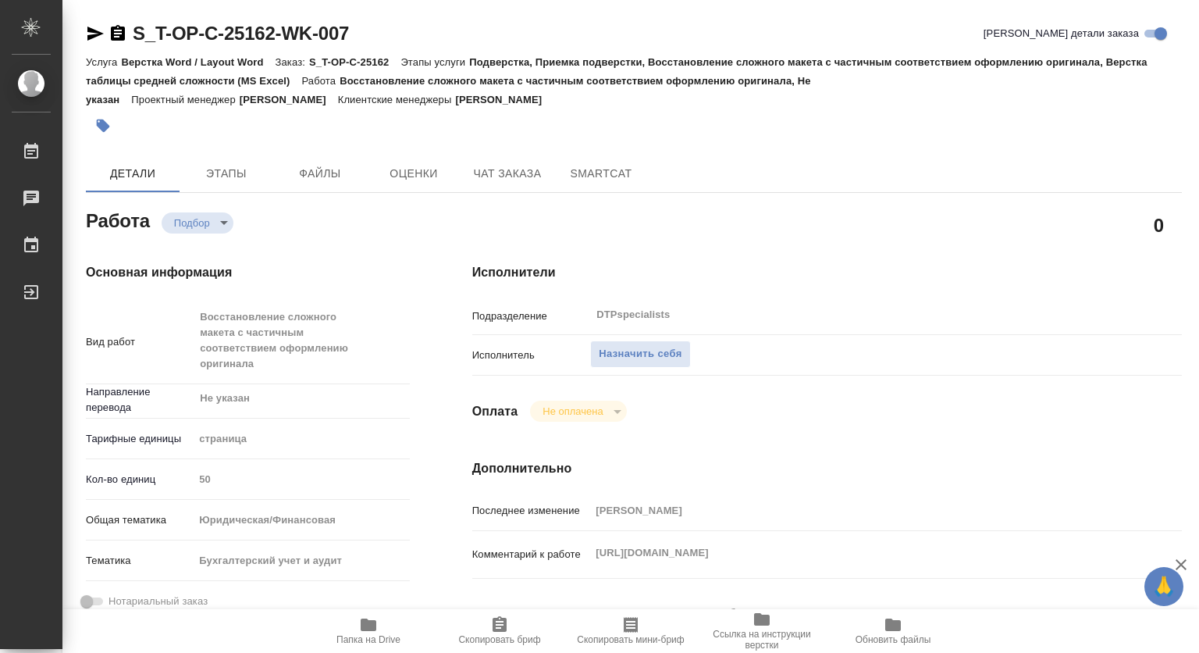
click at [372, 628] on icon "button" at bounding box center [369, 624] width 16 height 12
type textarea "x"
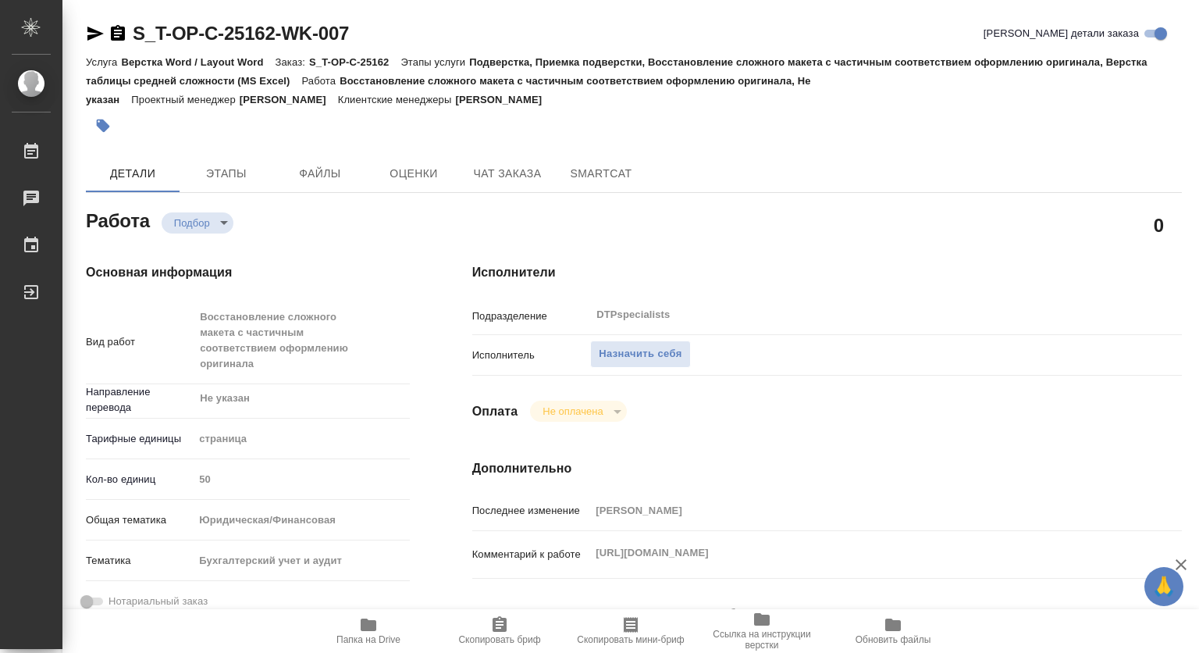
type textarea "x"
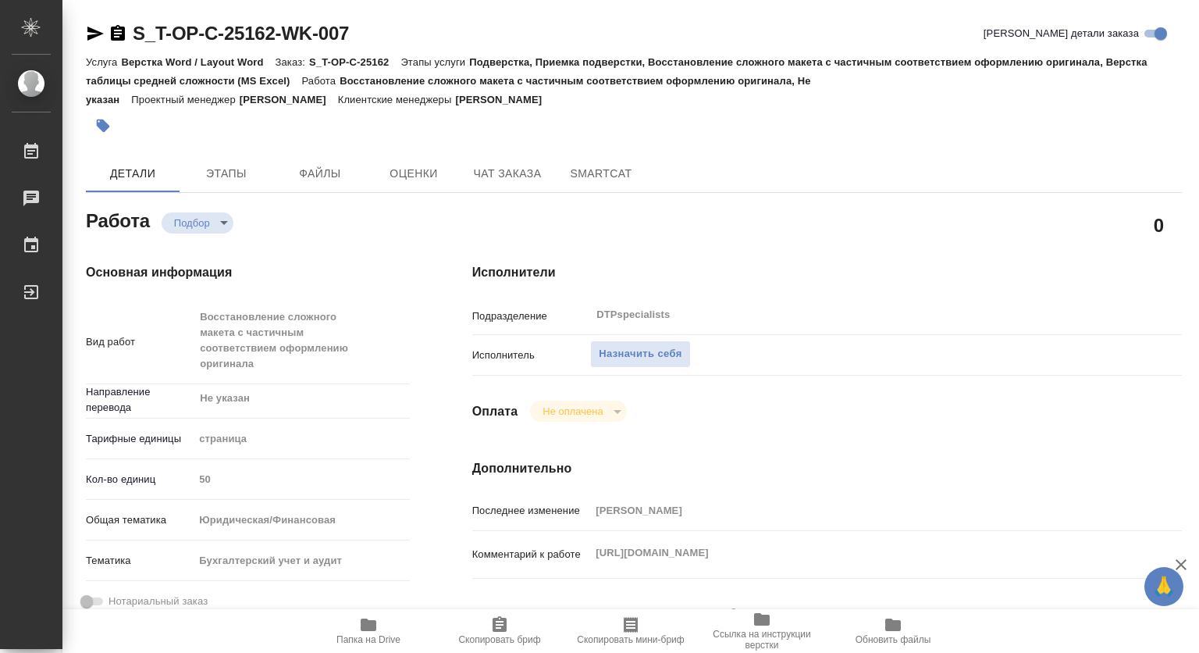
type textarea "x"
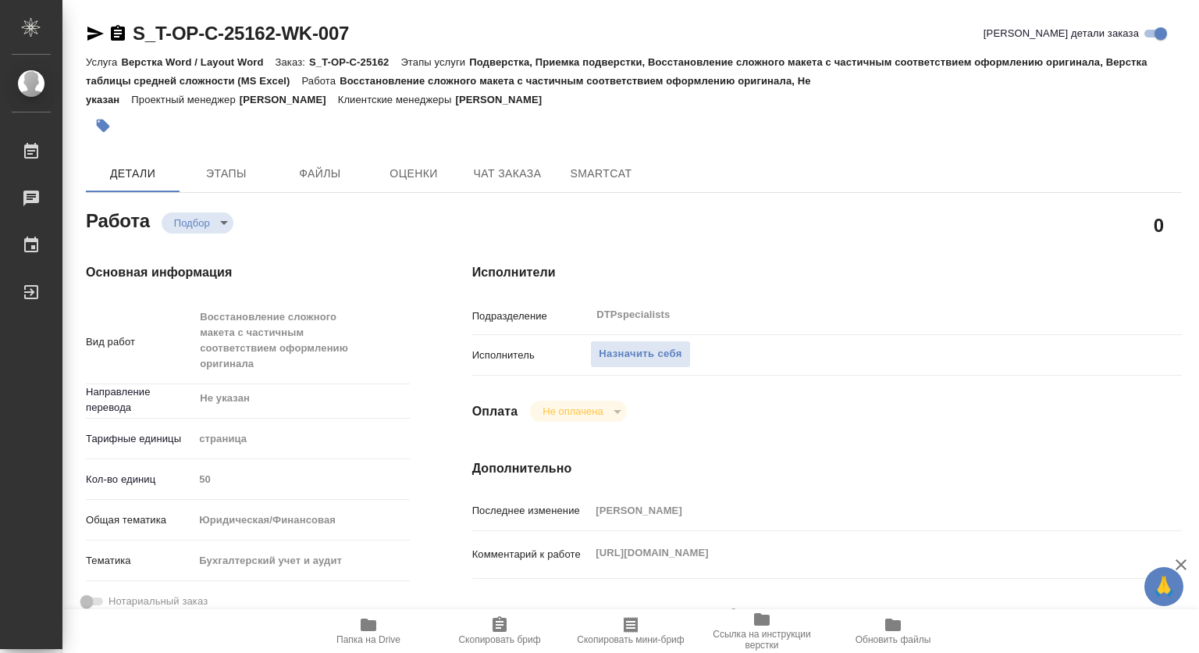
type textarea "x"
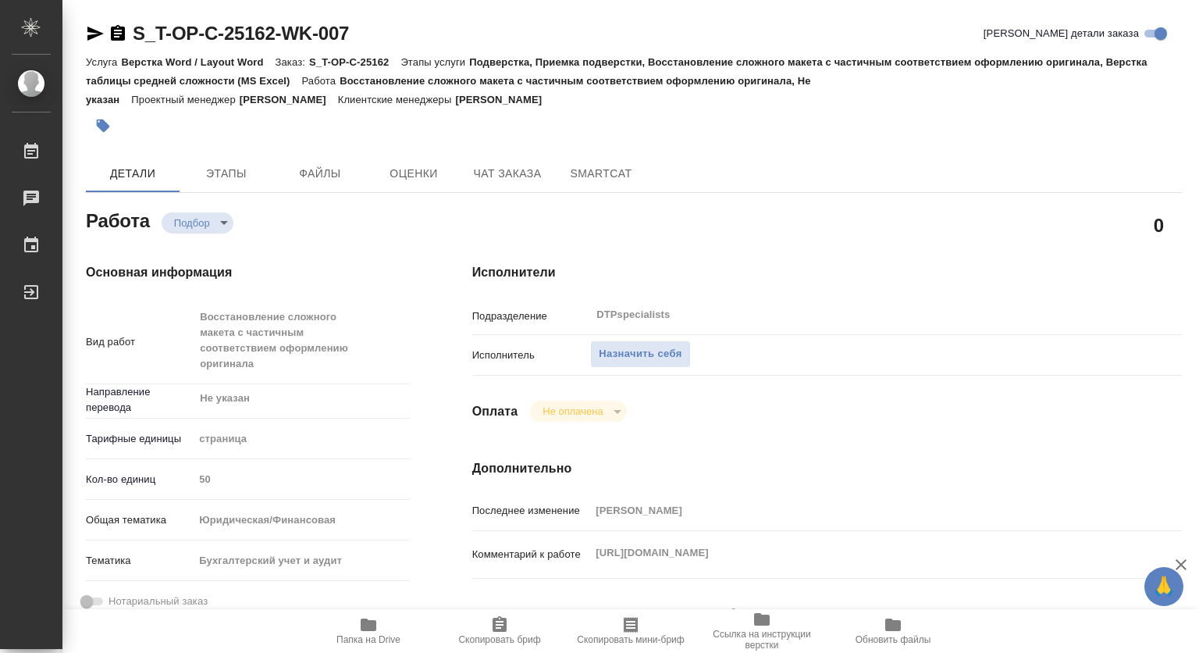
type textarea "x"
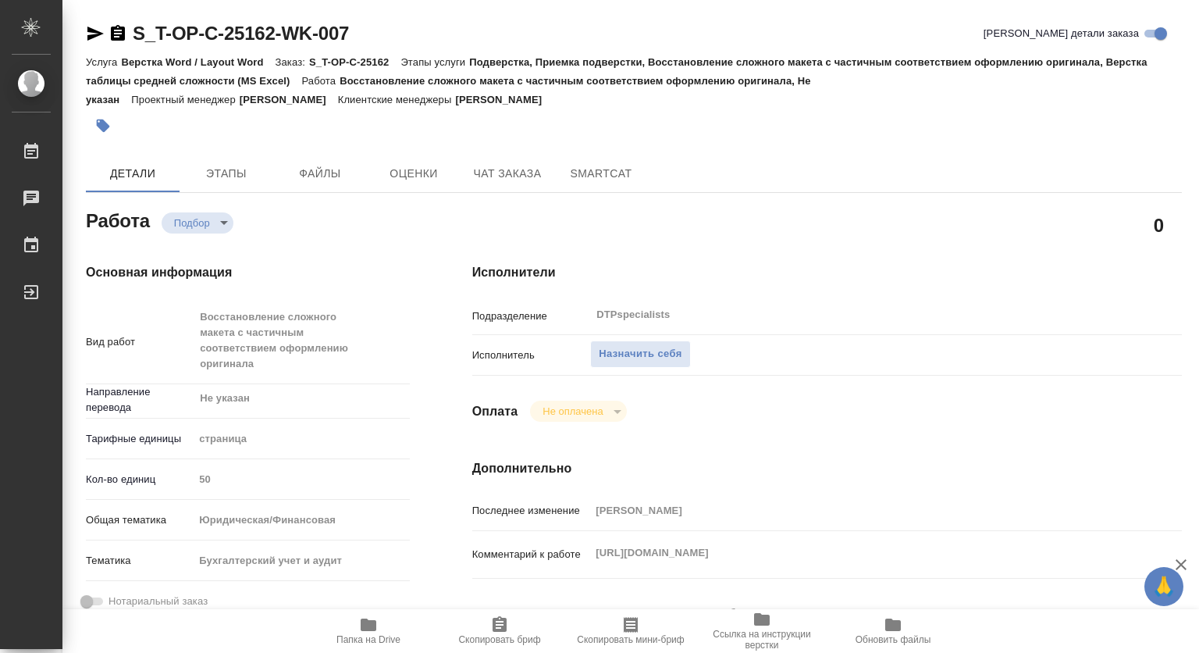
type textarea "x"
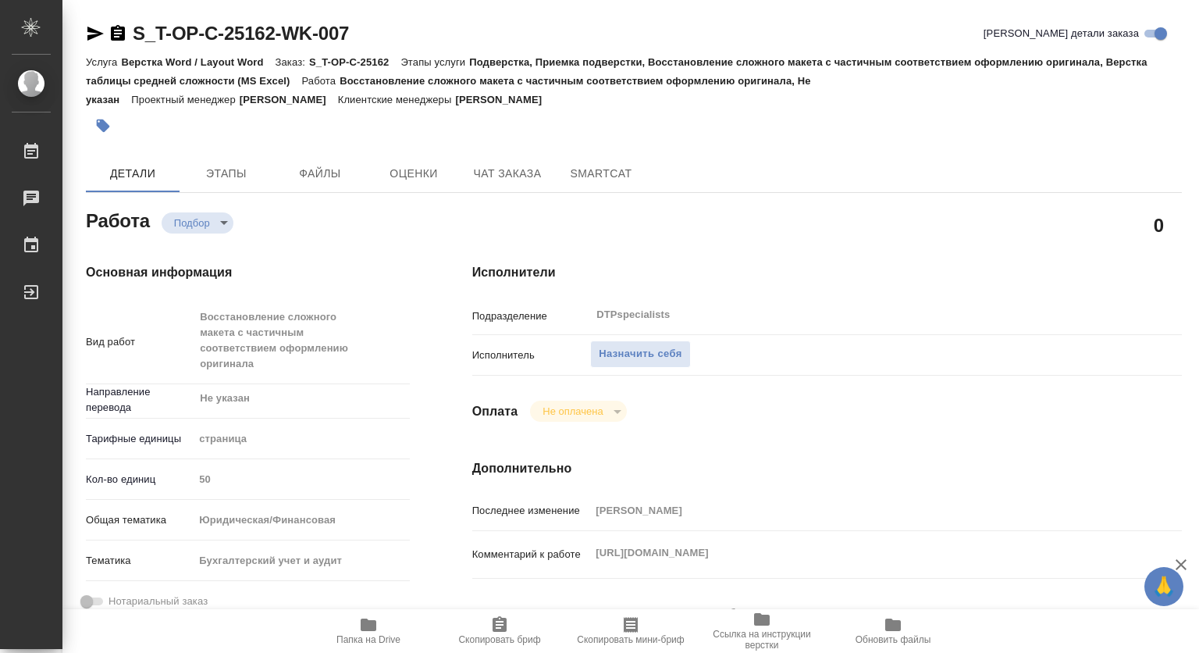
type textarea "x"
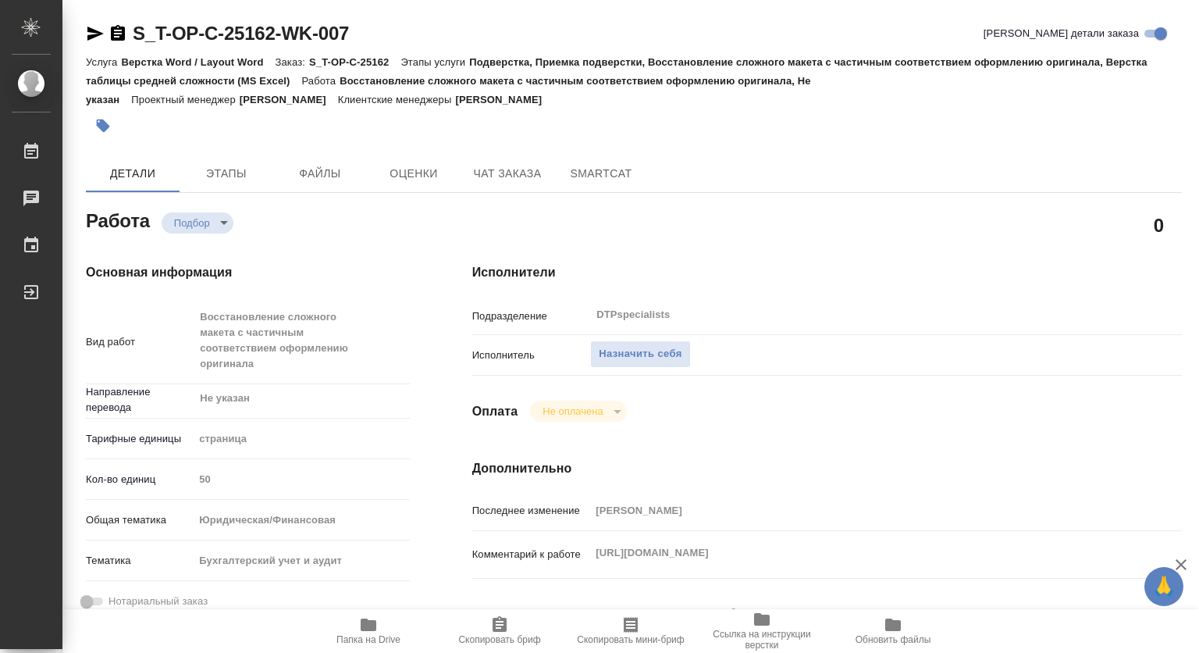
type textarea "x"
click at [372, 631] on icon "button" at bounding box center [368, 624] width 19 height 19
click at [369, 622] on icon "button" at bounding box center [369, 624] width 16 height 12
click at [658, 351] on span "Назначить себя" at bounding box center [640, 354] width 83 height 18
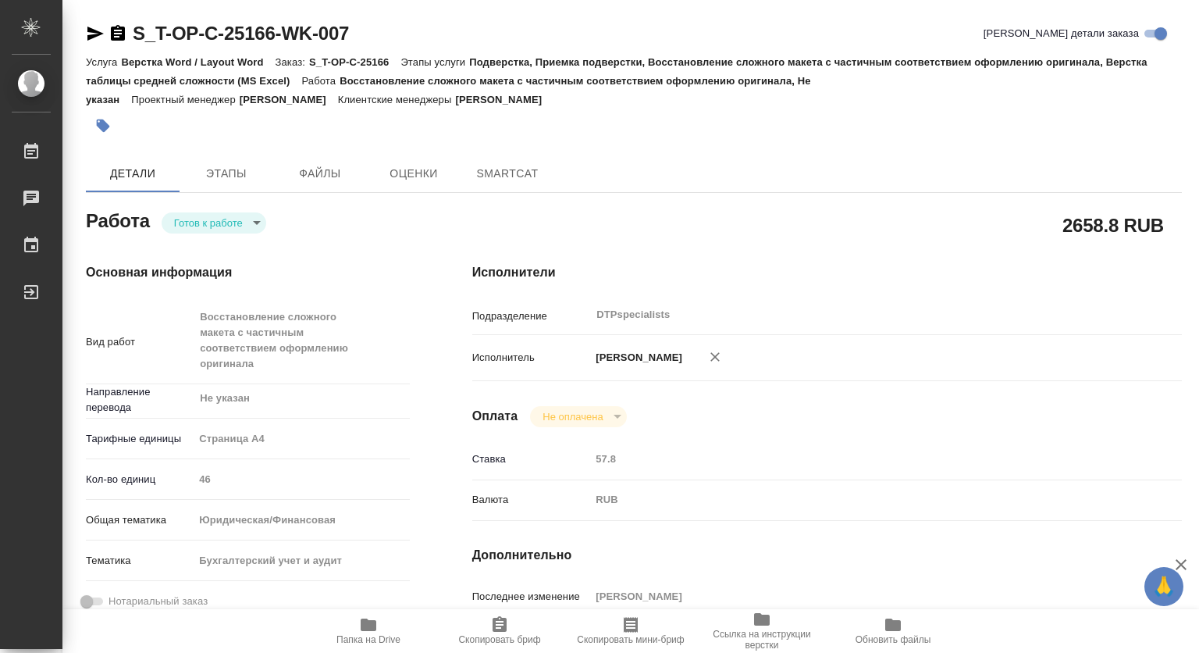
type textarea "x"
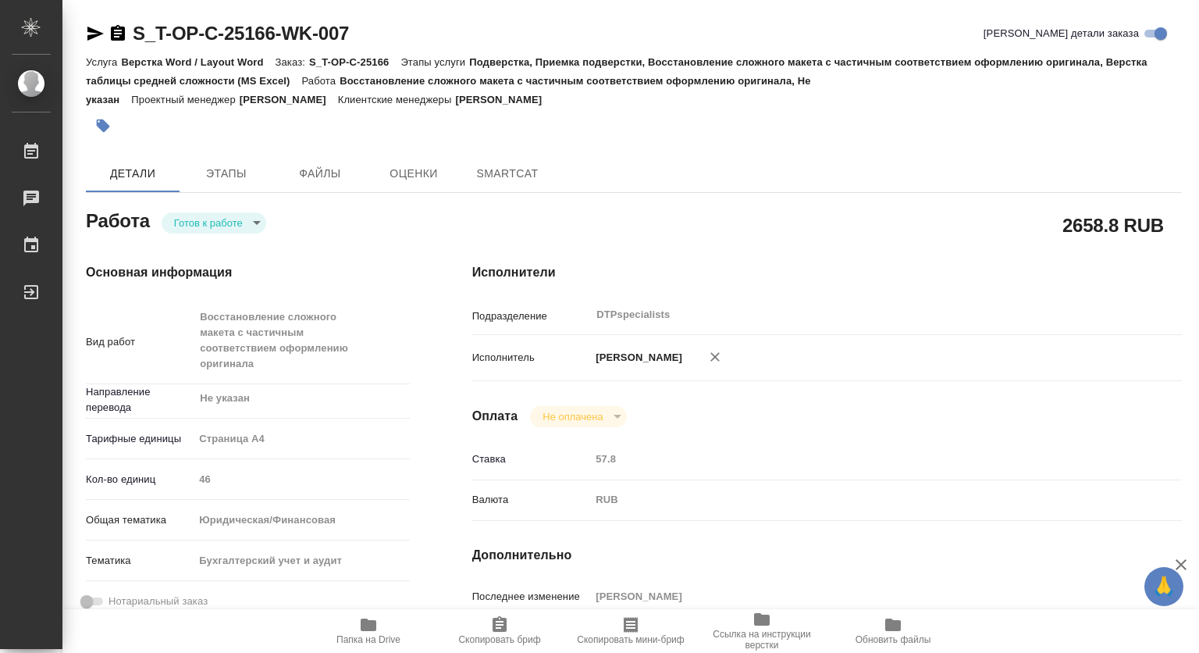
type textarea "x"
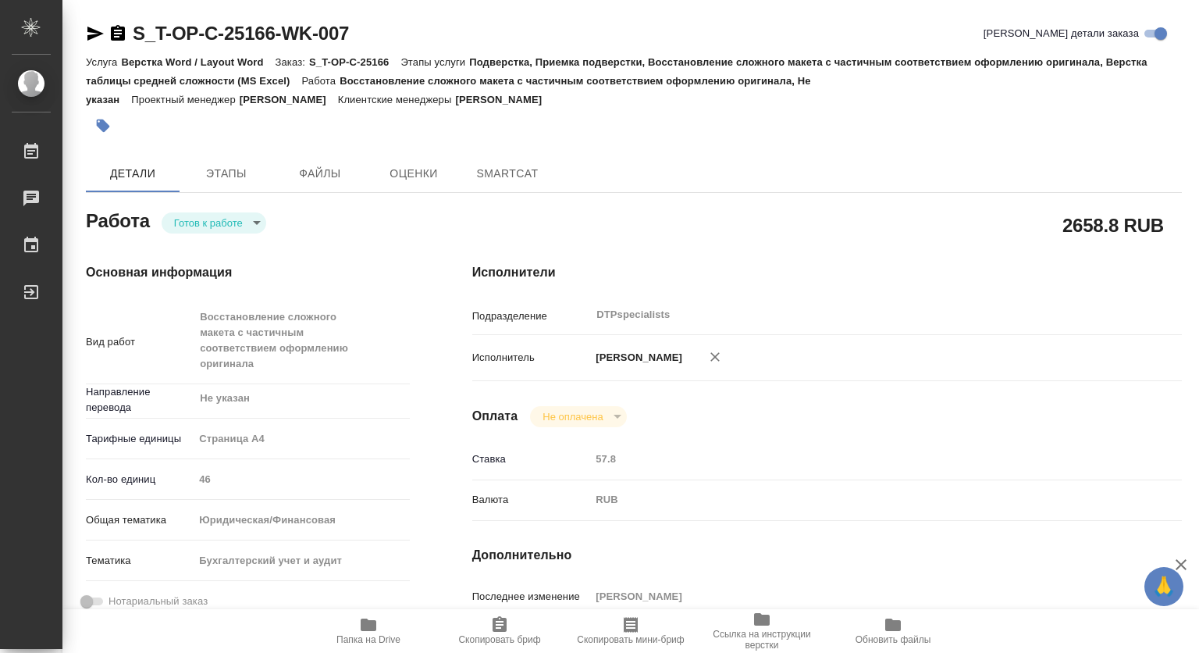
type textarea "x"
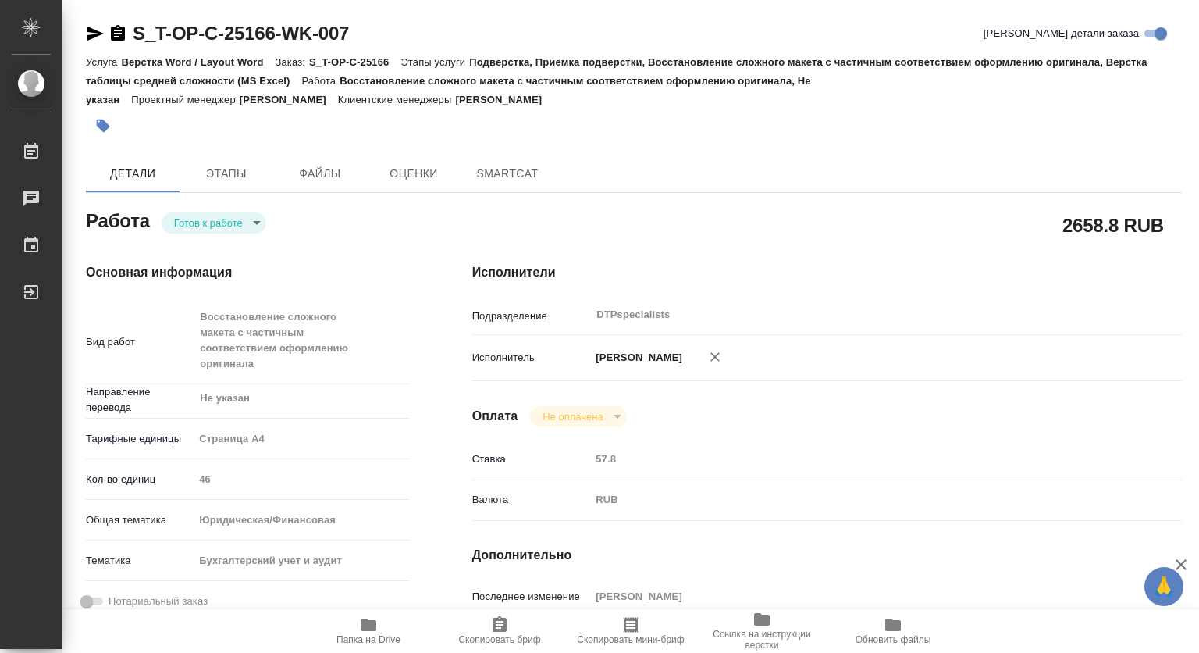
type textarea "x"
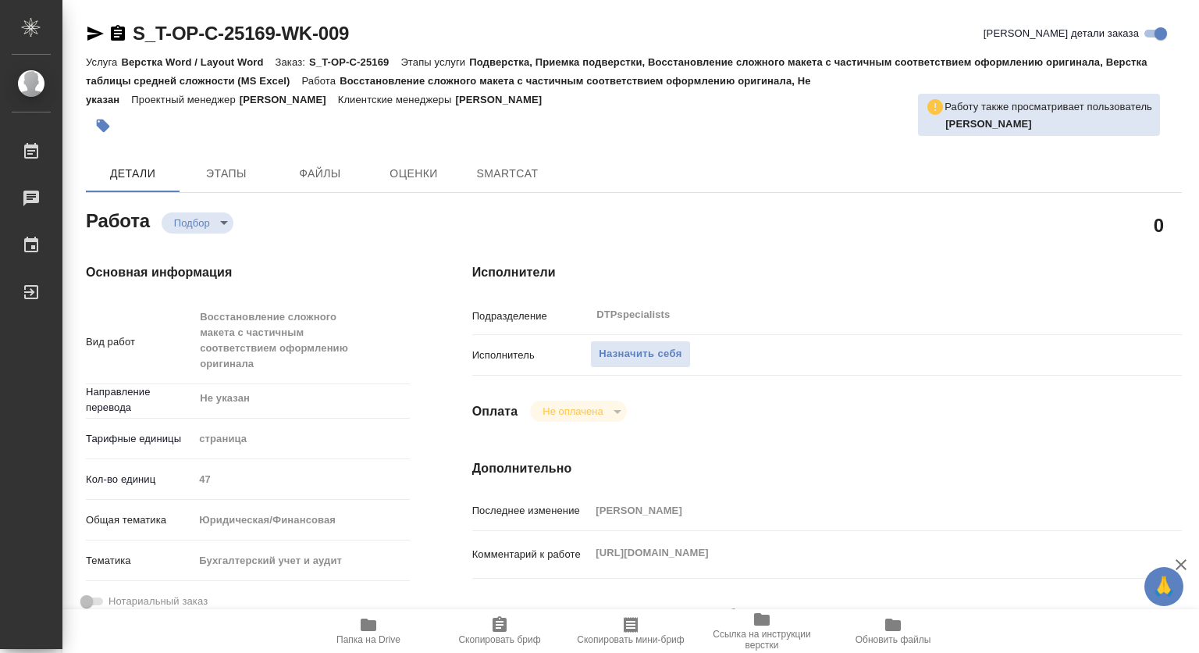
type textarea "x"
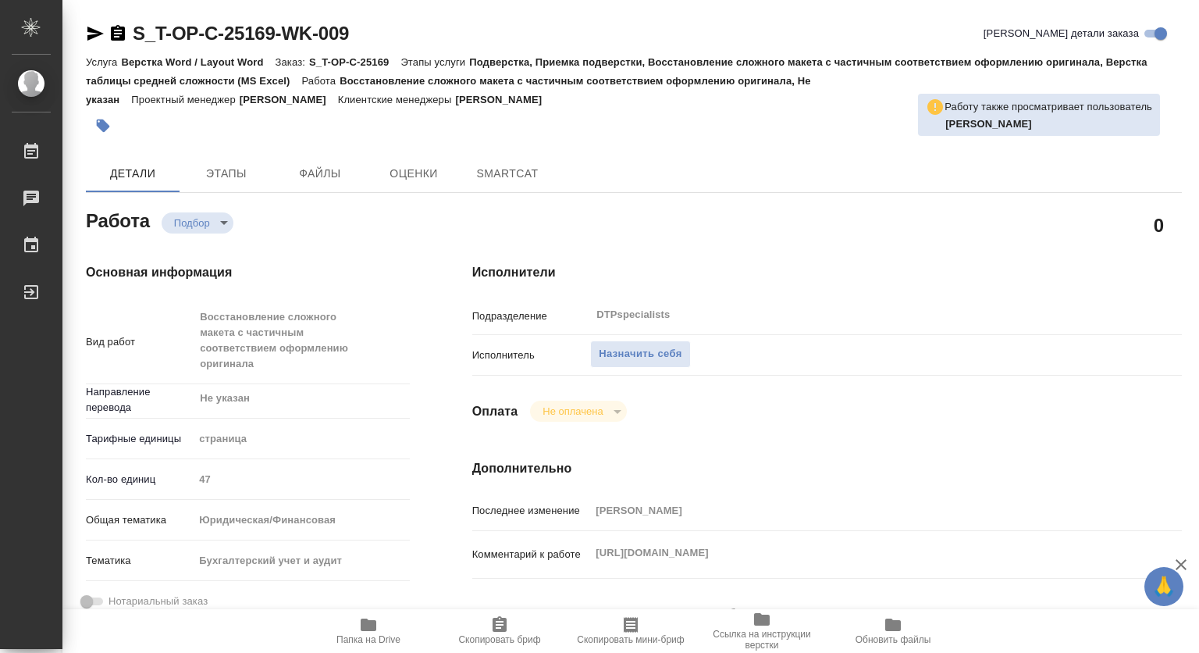
type textarea "x"
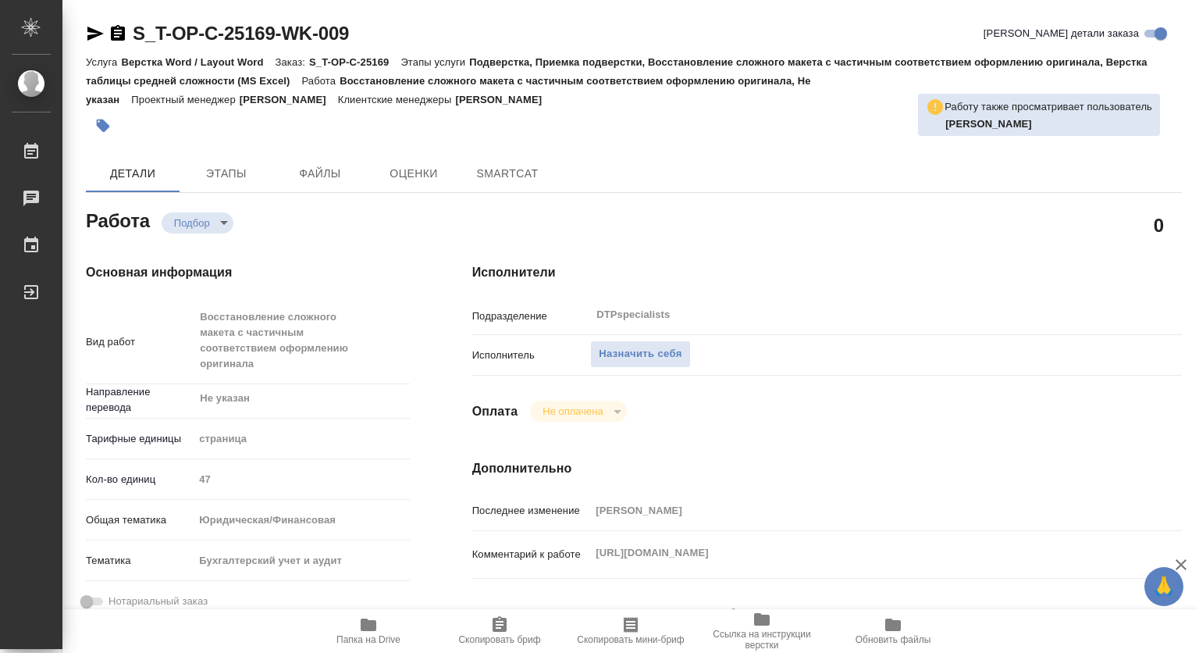
type textarea "x"
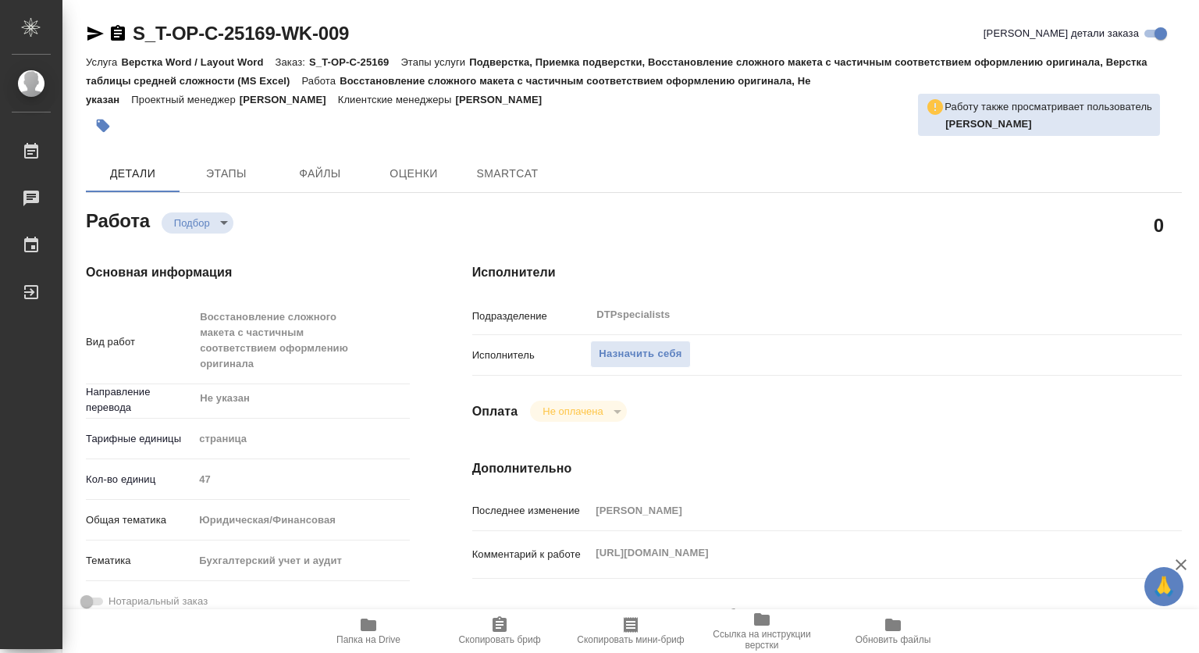
type textarea "x"
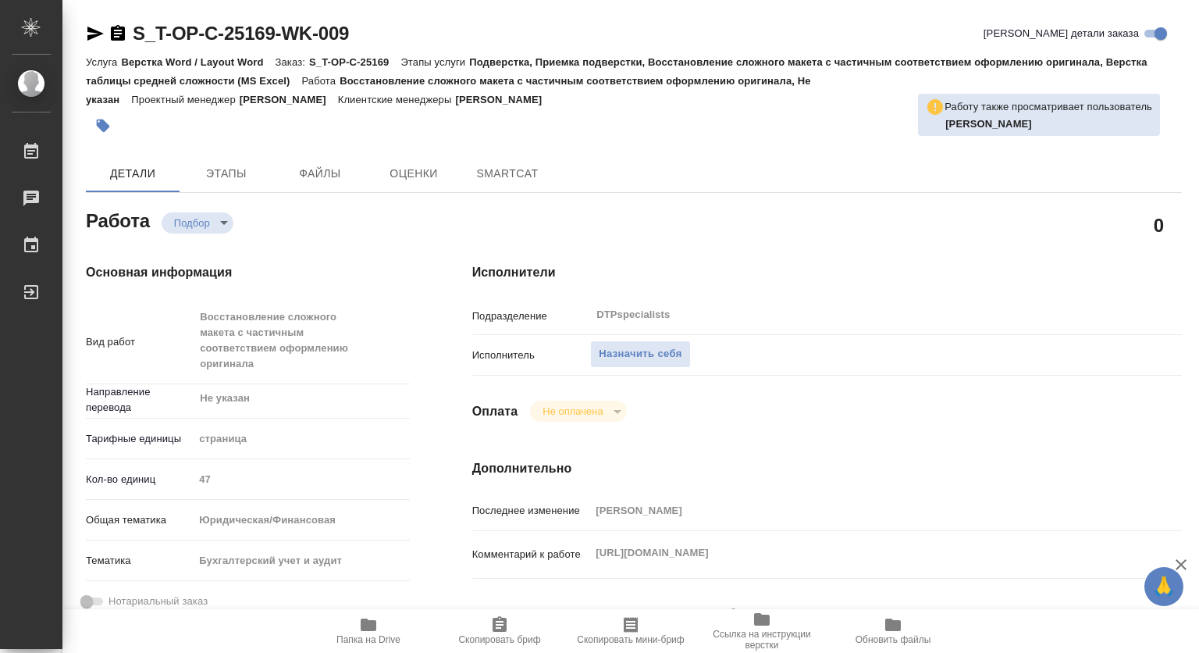
type textarea "x"
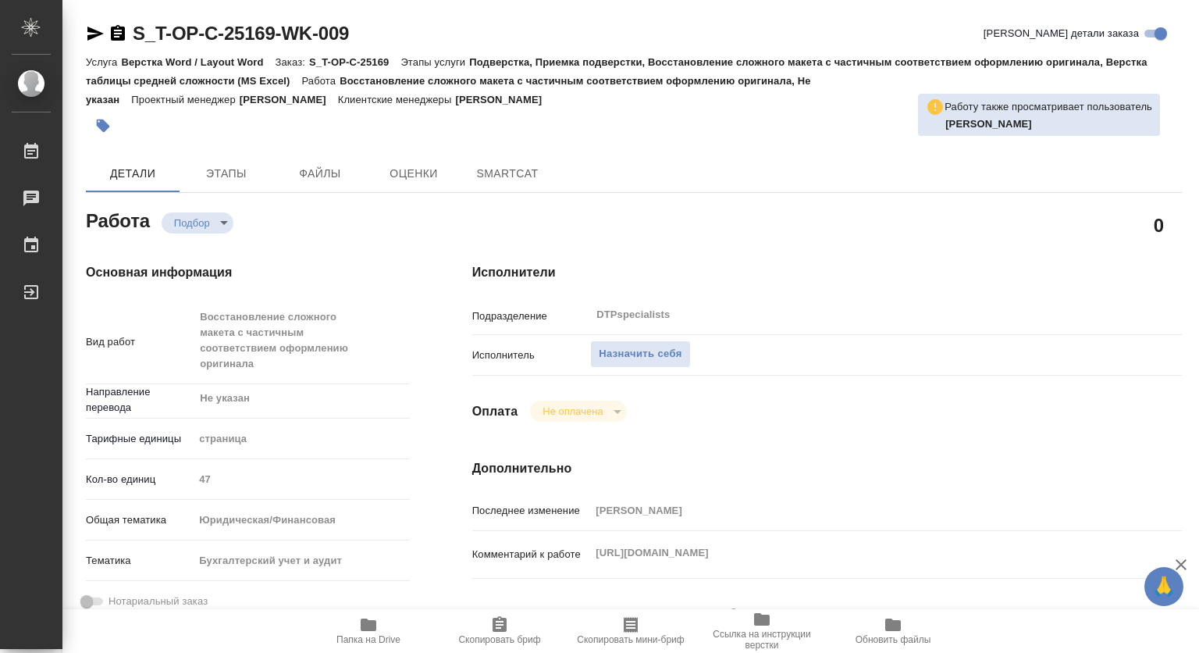
type textarea "x"
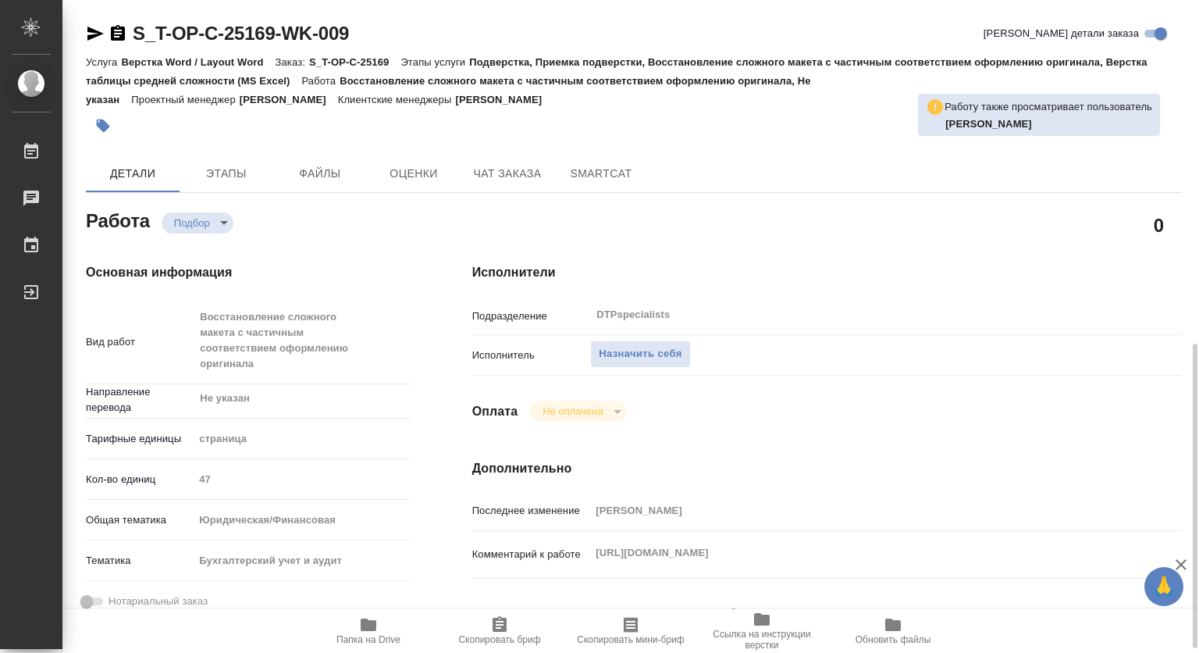
scroll to position [312, 0]
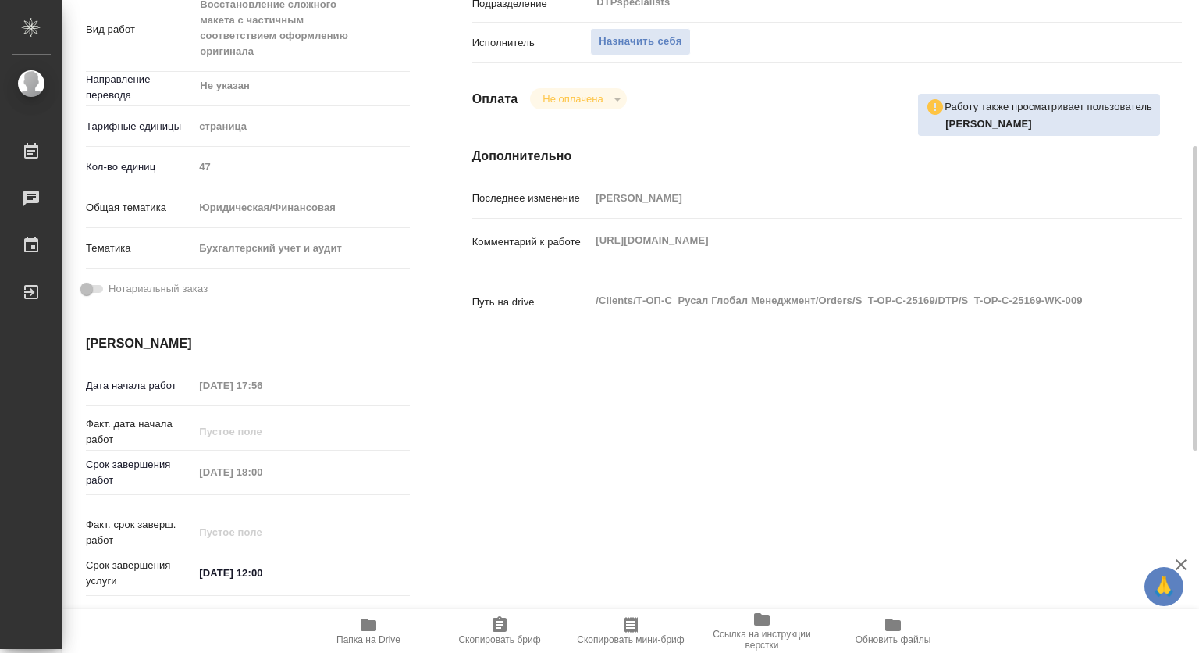
click at [367, 617] on icon "button" at bounding box center [368, 624] width 19 height 19
type textarea "x"
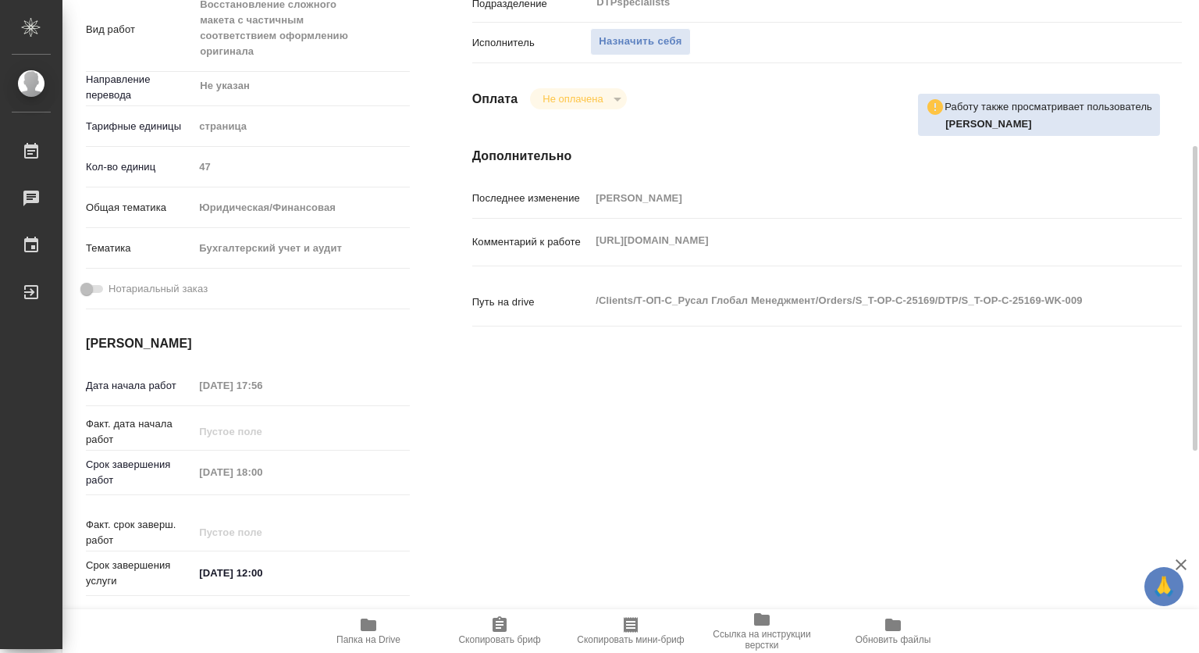
type textarea "x"
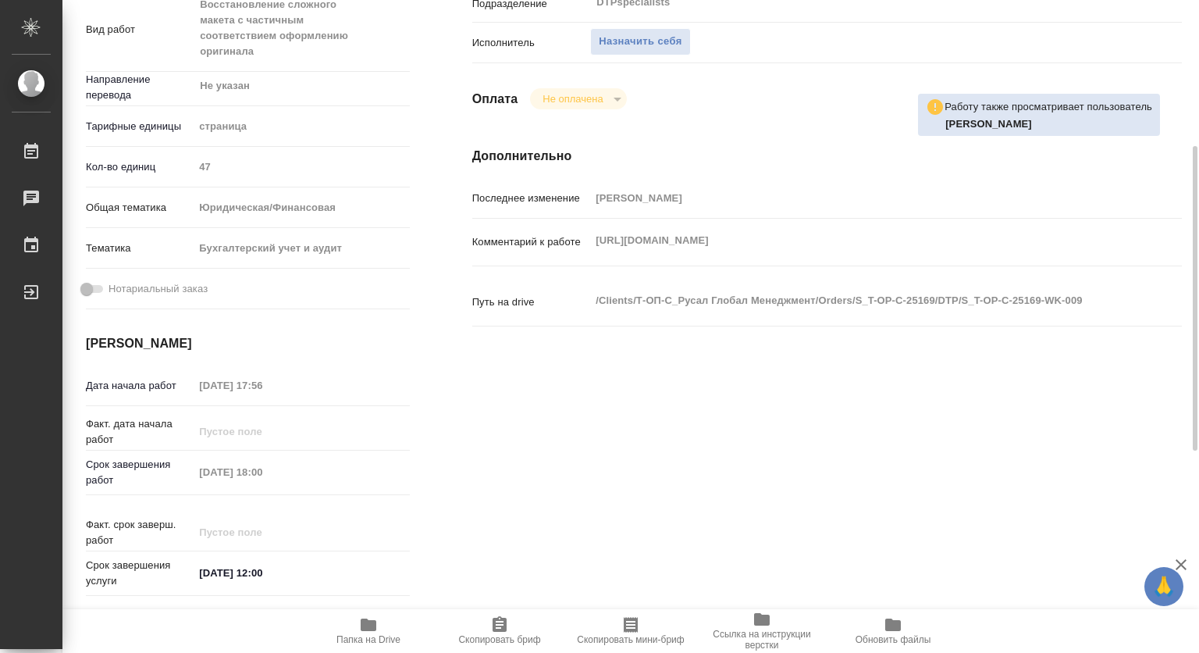
type textarea "x"
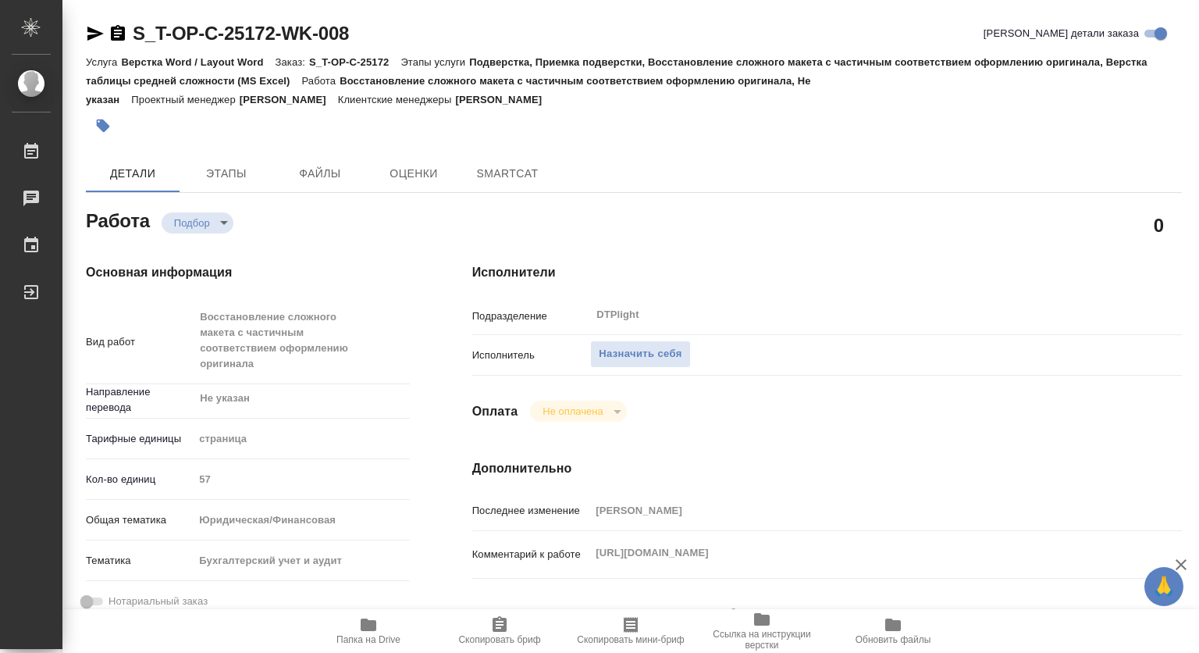
type textarea "x"
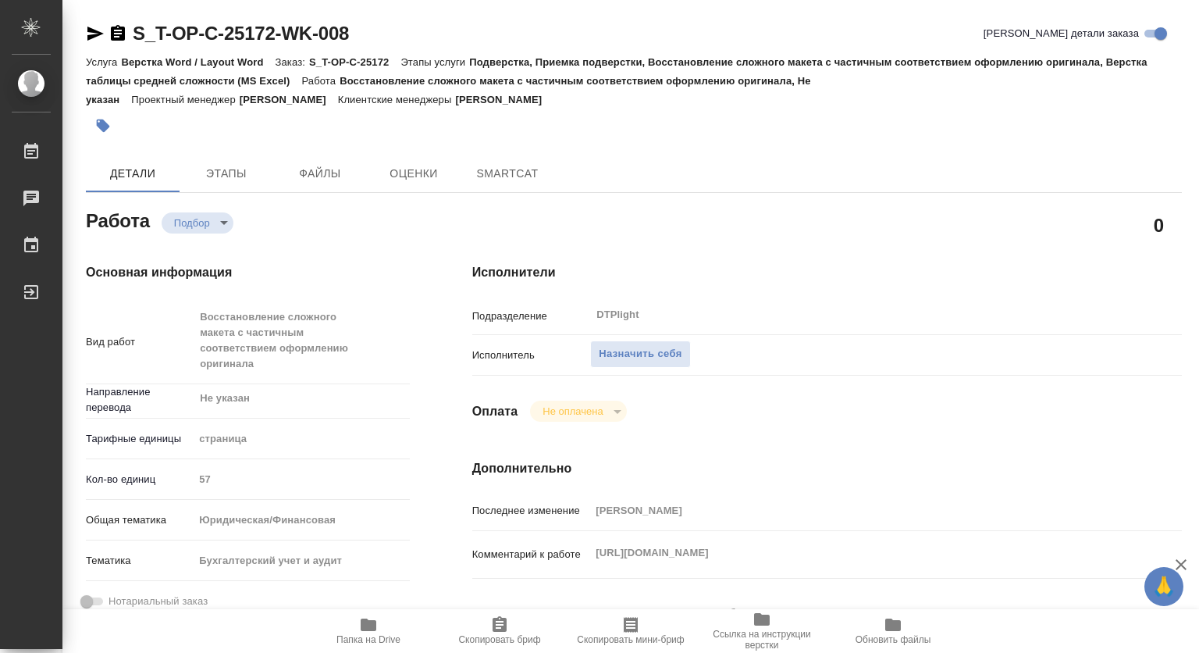
type textarea "x"
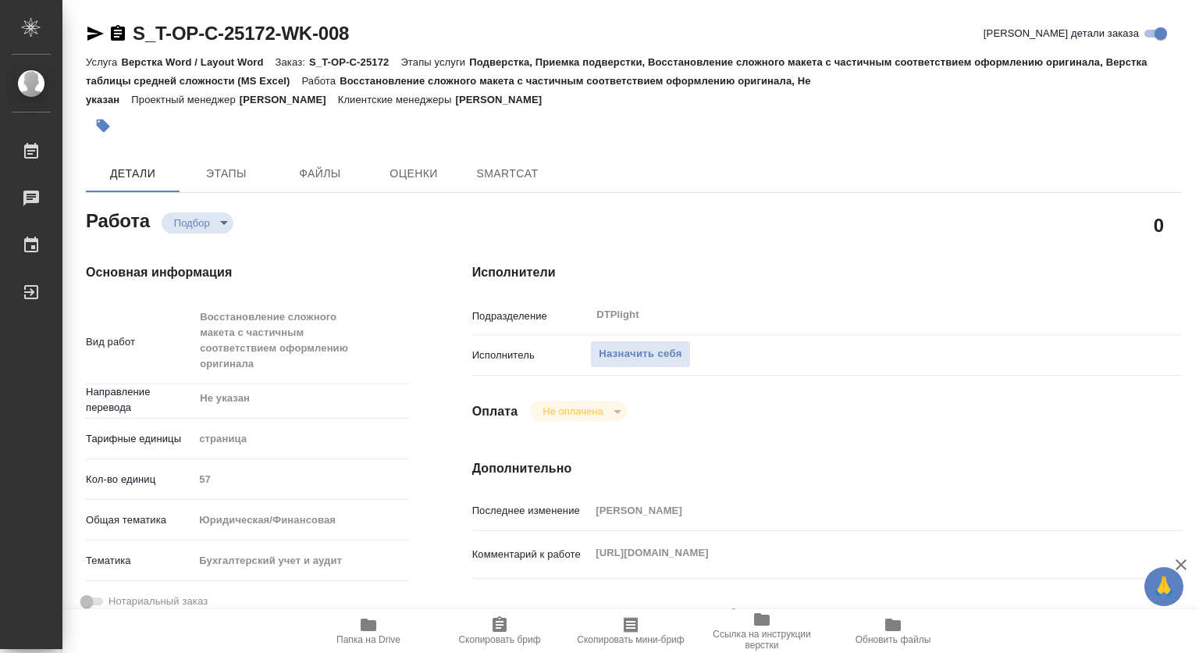
type textarea "x"
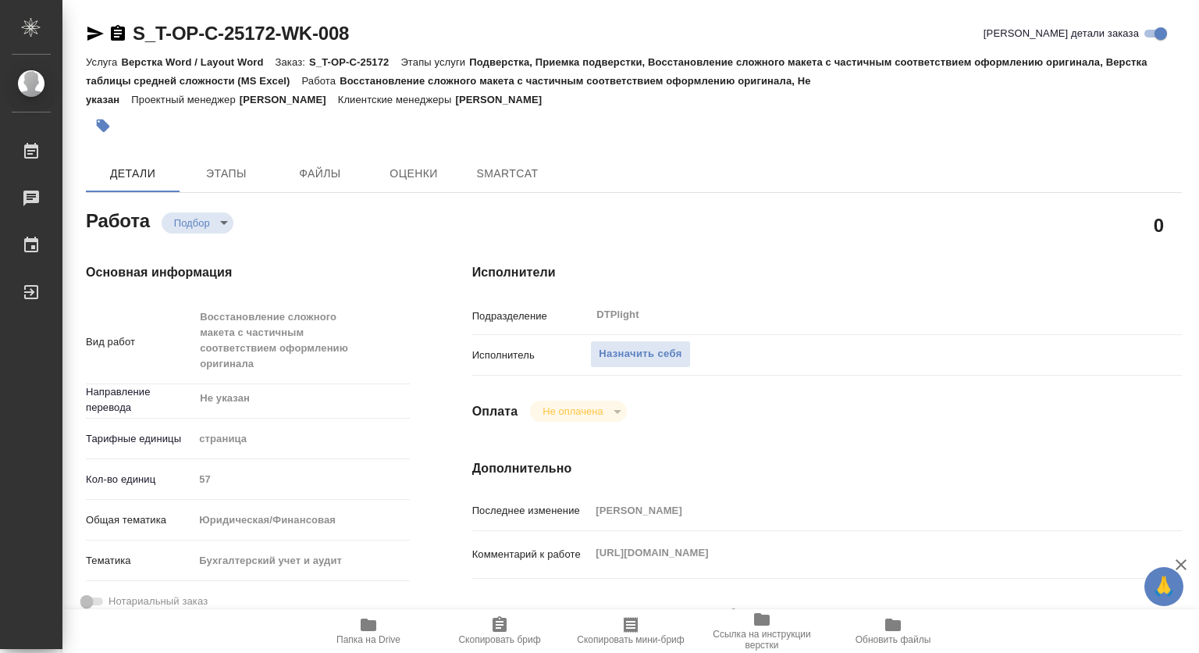
type textarea "x"
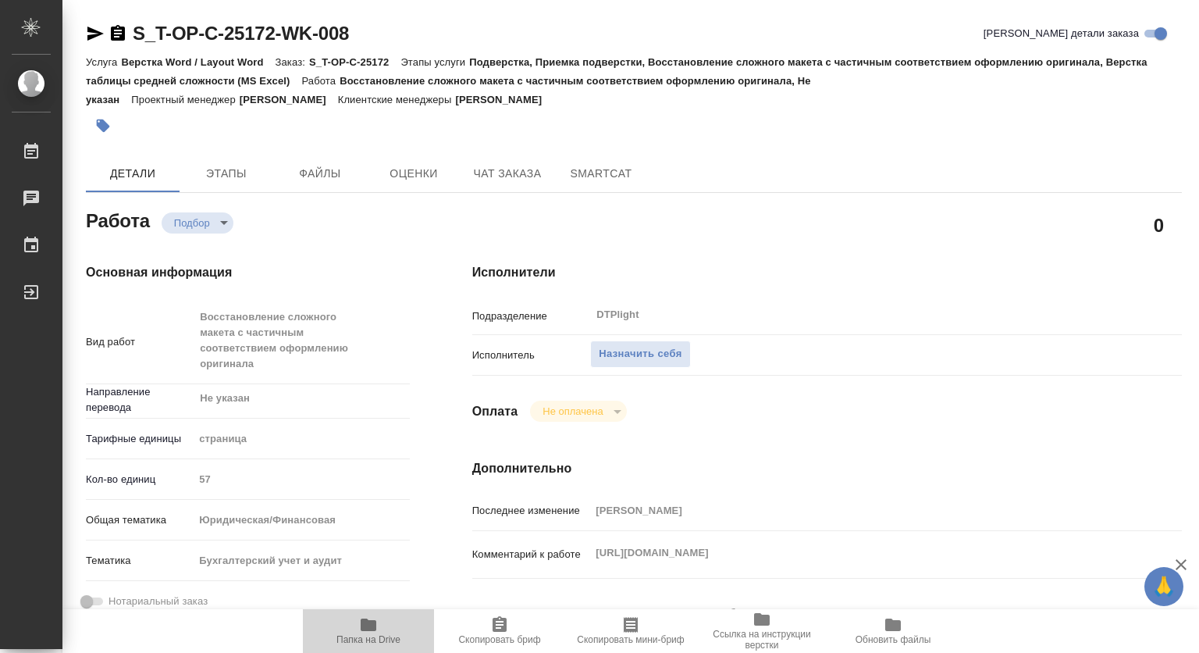
click at [362, 631] on icon "button" at bounding box center [368, 624] width 19 height 19
type textarea "x"
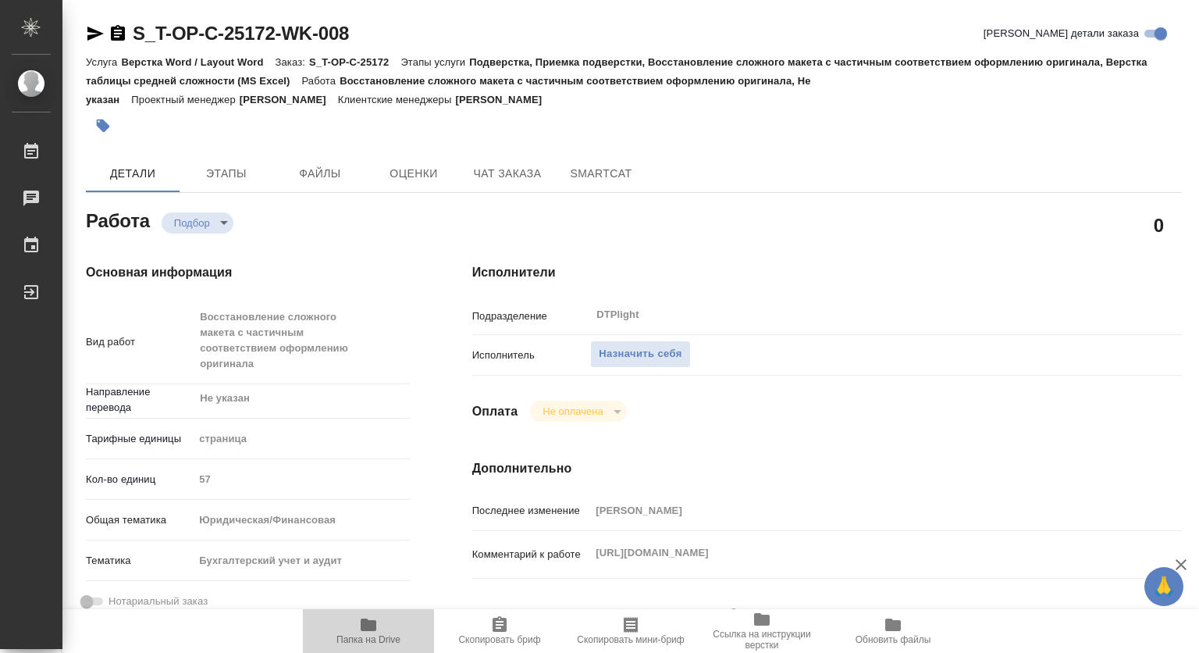
type textarea "x"
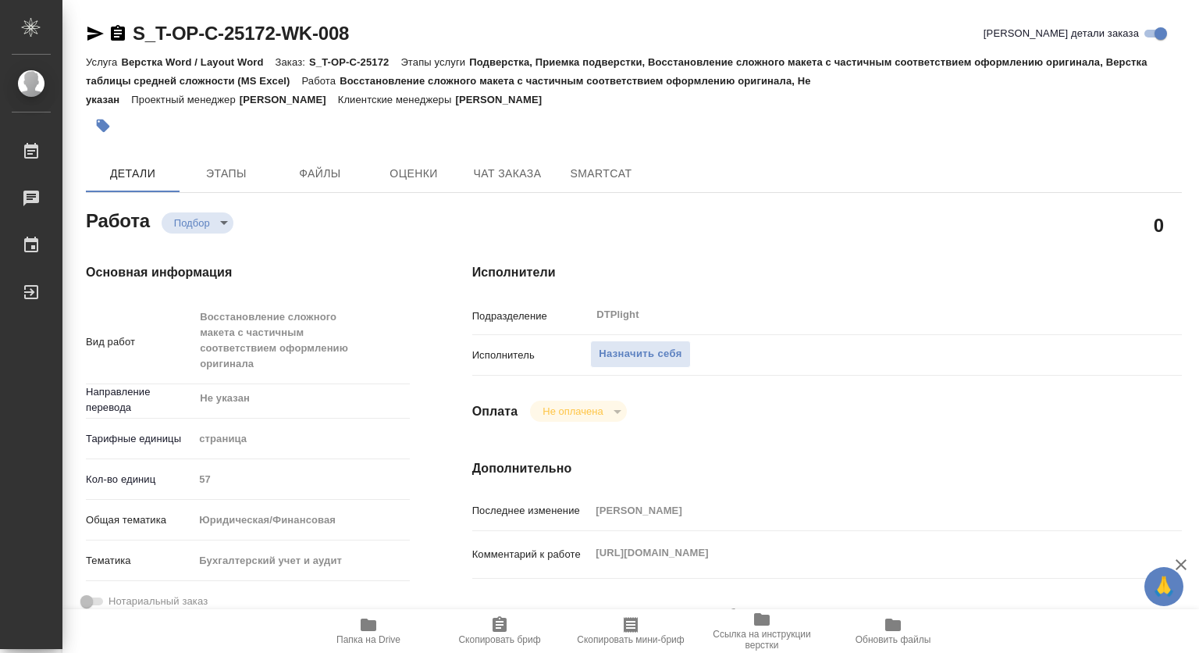
type textarea "x"
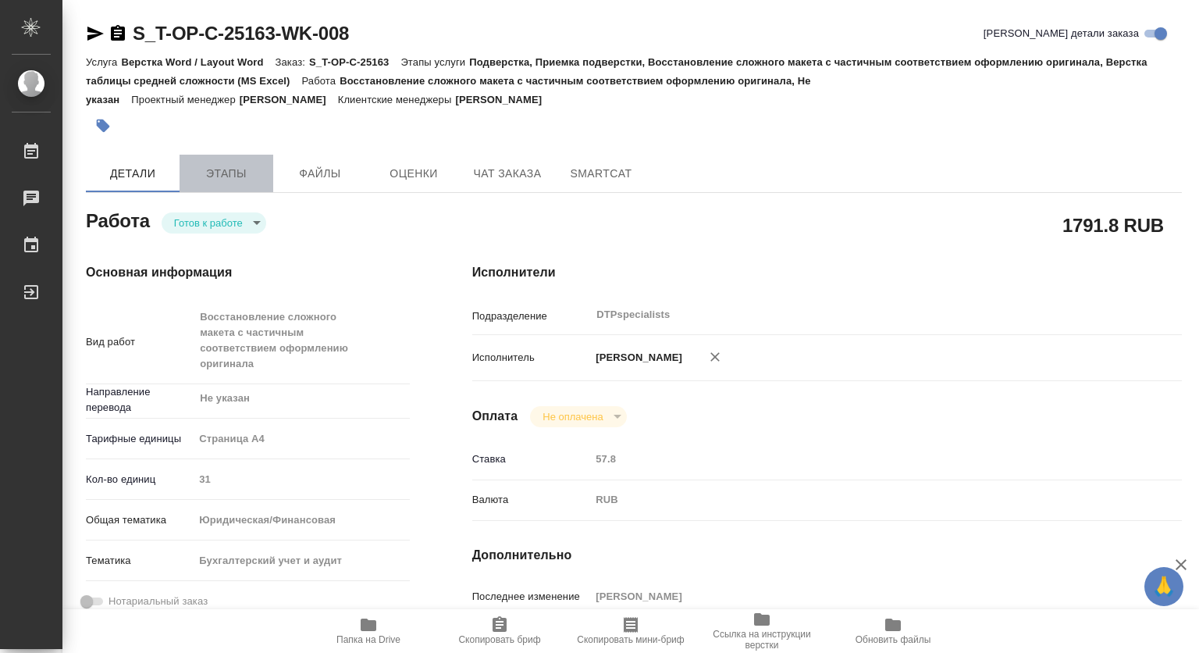
click at [237, 169] on span "Этапы" at bounding box center [226, 174] width 75 height 20
